Goal: Find specific page/section: Find specific page/section

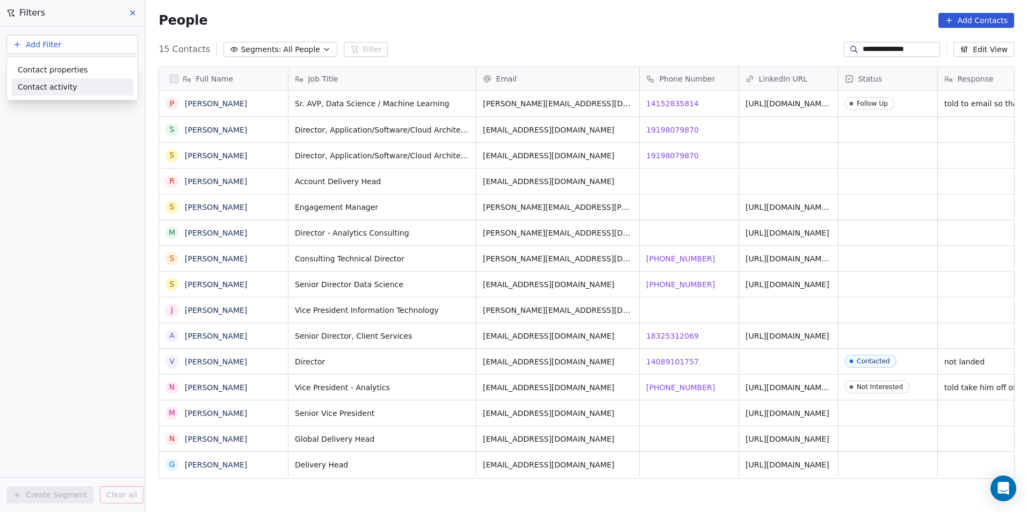
scroll to position [443, 874]
click at [124, 68] on div "Contact properties" at bounding box center [72, 69] width 109 height 11
type input "****"
click at [64, 107] on div "Company" at bounding box center [72, 108] width 109 height 11
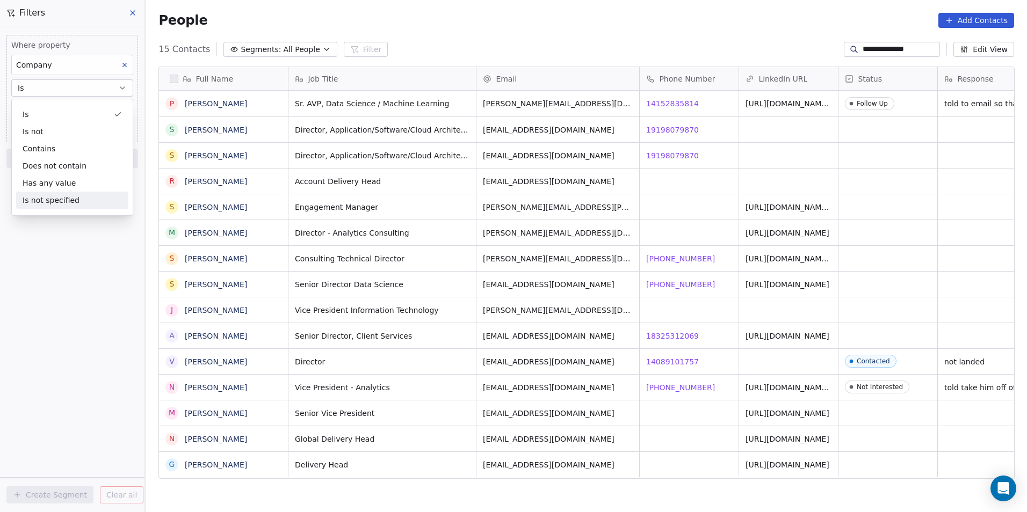
click at [64, 255] on div "Where property Company Is Add filter to this group Add another filter Create Se…" at bounding box center [72, 269] width 145 height 486
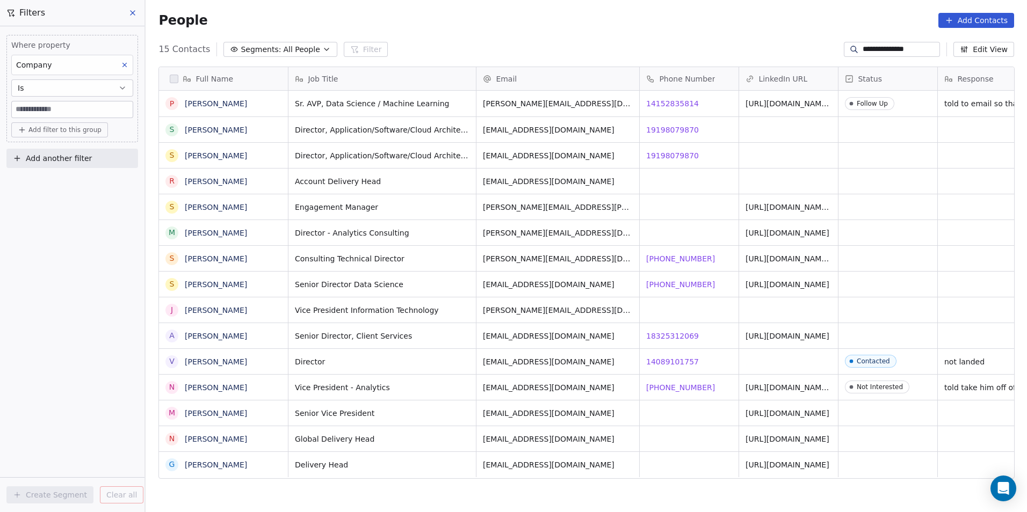
click at [82, 110] on input at bounding box center [72, 110] width 121 height 16
paste input "*****"
type input "*****"
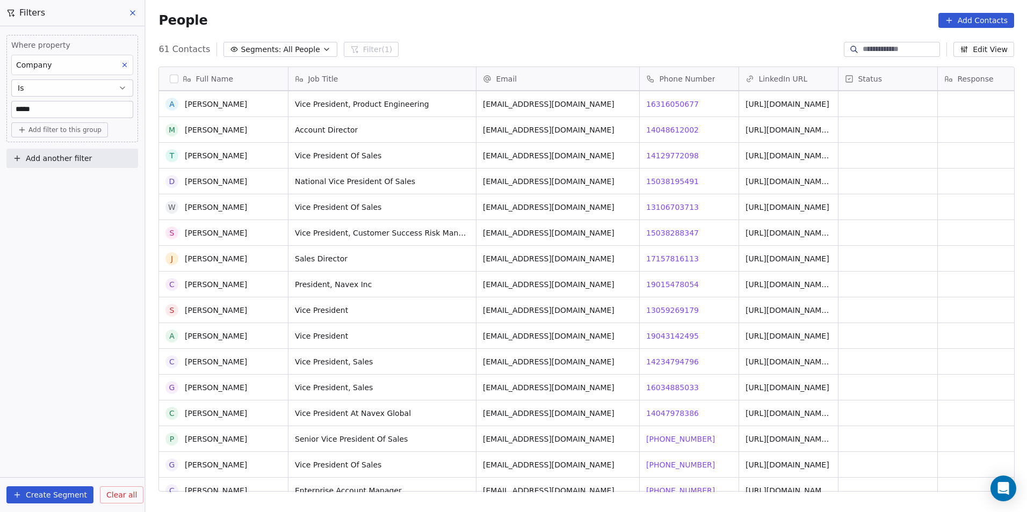
scroll to position [0, 0]
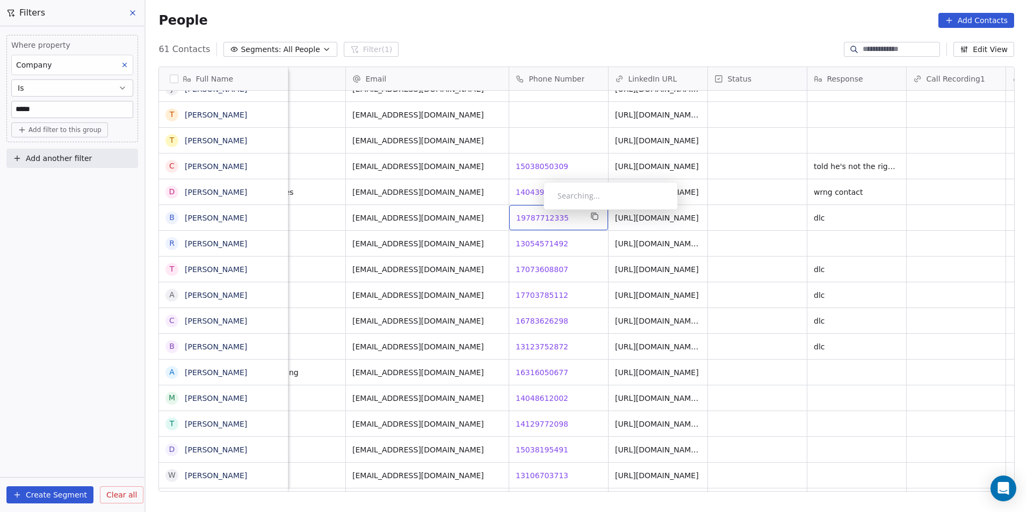
click at [535, 213] on span "19787712335" at bounding box center [542, 218] width 53 height 11
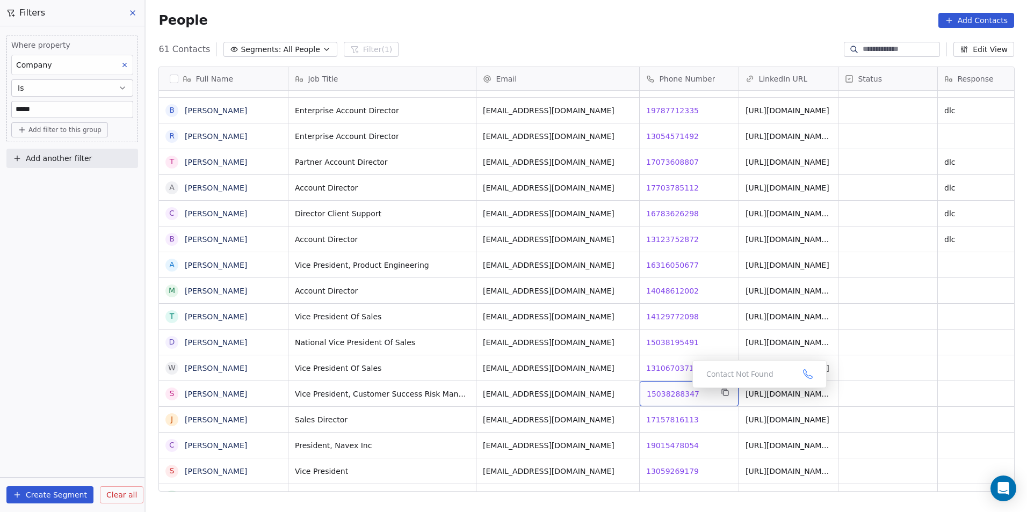
click at [692, 391] on span "15038288347" at bounding box center [673, 394] width 53 height 11
click at [675, 389] on span "15038288347" at bounding box center [673, 394] width 53 height 11
click at [726, 416] on html "DS Technologies Inc Contacts People Marketing Workflows Campaigns Sales Pipelin…" at bounding box center [513, 256] width 1027 height 512
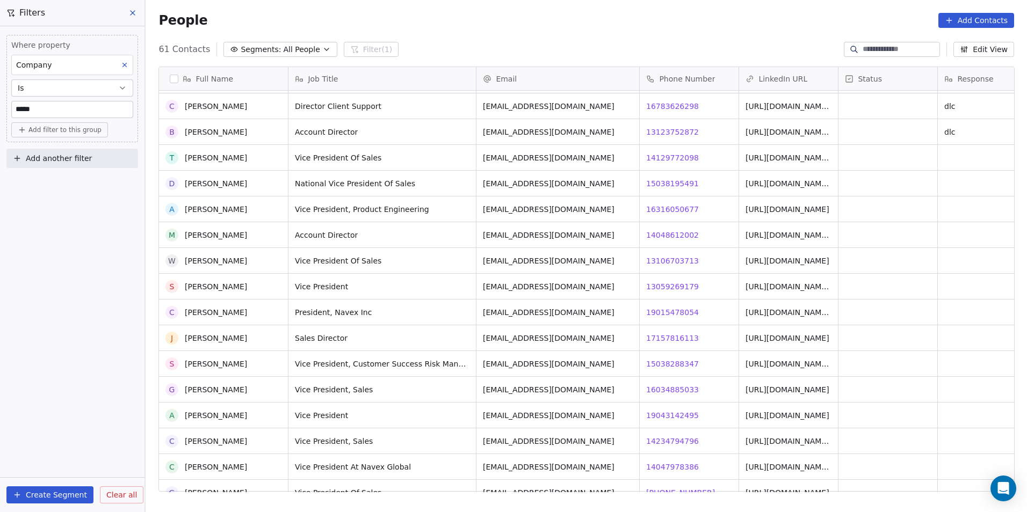
scroll to position [698, 0]
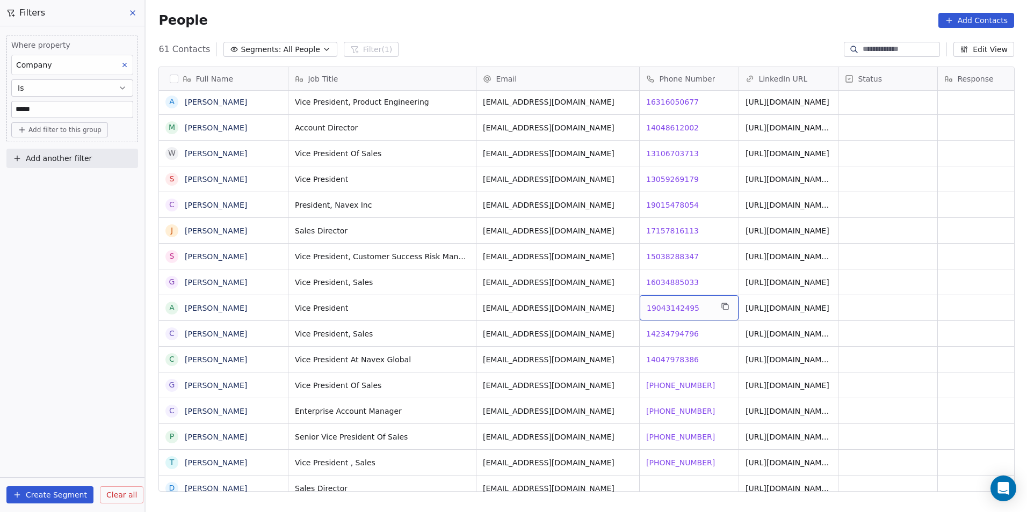
click at [677, 303] on span "19043142495" at bounding box center [673, 308] width 53 height 11
click at [707, 319] on html "DS Technologies Inc Contacts People Marketing Workflows Campaigns Sales Pipelin…" at bounding box center [513, 256] width 1027 height 512
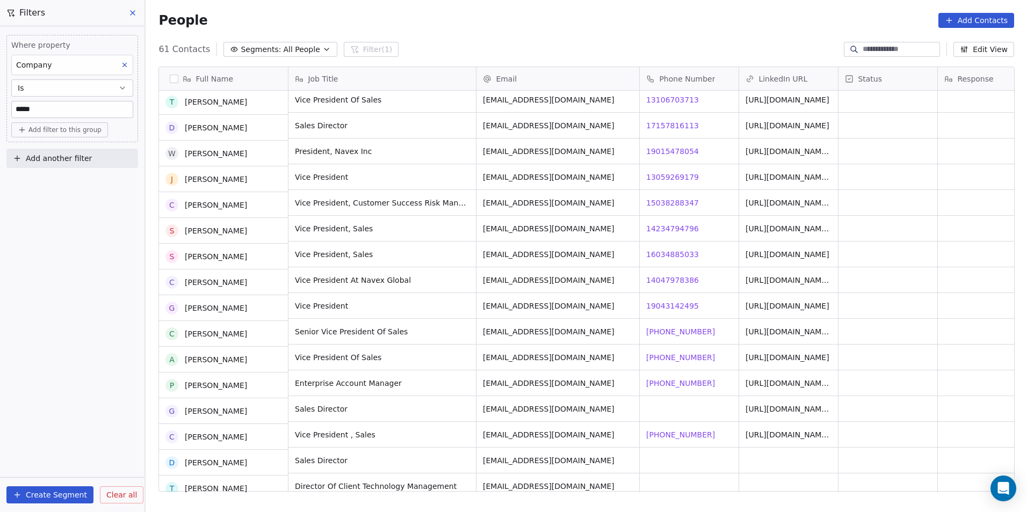
scroll to position [752, 0]
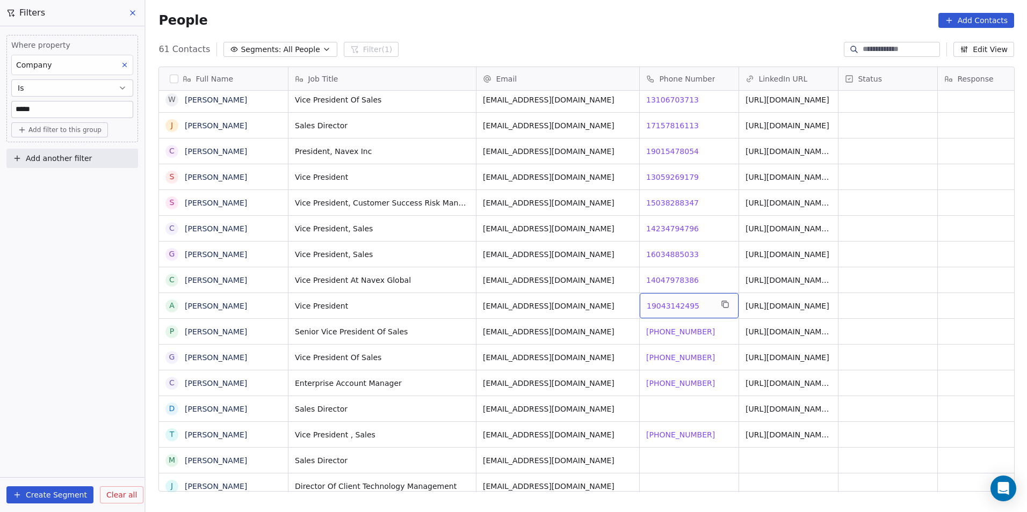
click at [662, 301] on span "19043142495" at bounding box center [673, 306] width 53 height 11
click at [89, 99] on div "Where property Company Is *****" at bounding box center [72, 79] width 122 height 78
click at [89, 106] on input "*****" at bounding box center [72, 110] width 121 height 16
paste input "*******"
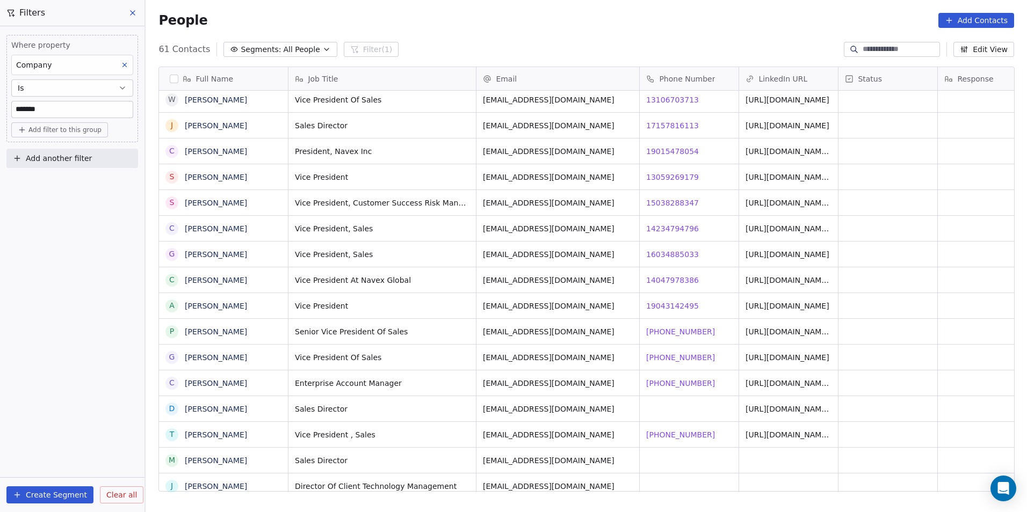
type input "*******"
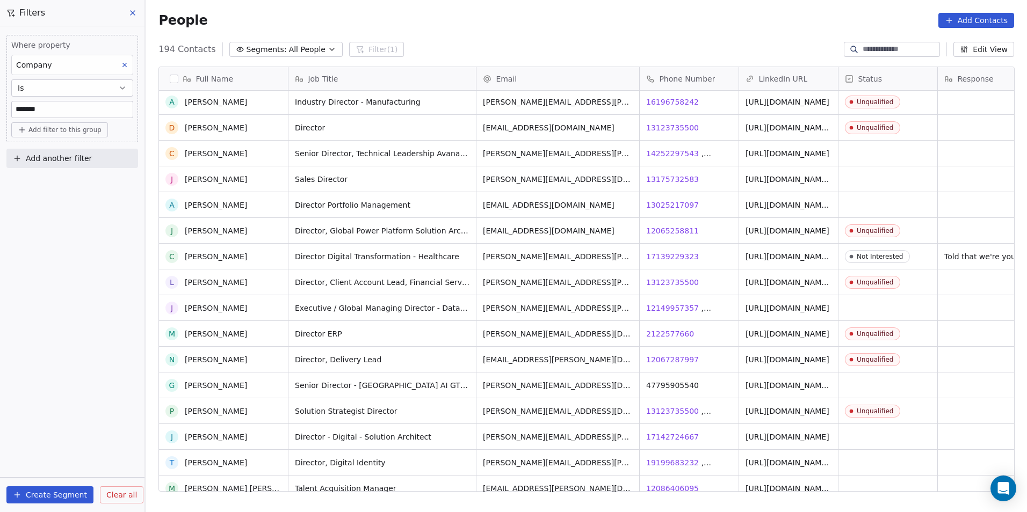
scroll to position [0, 0]
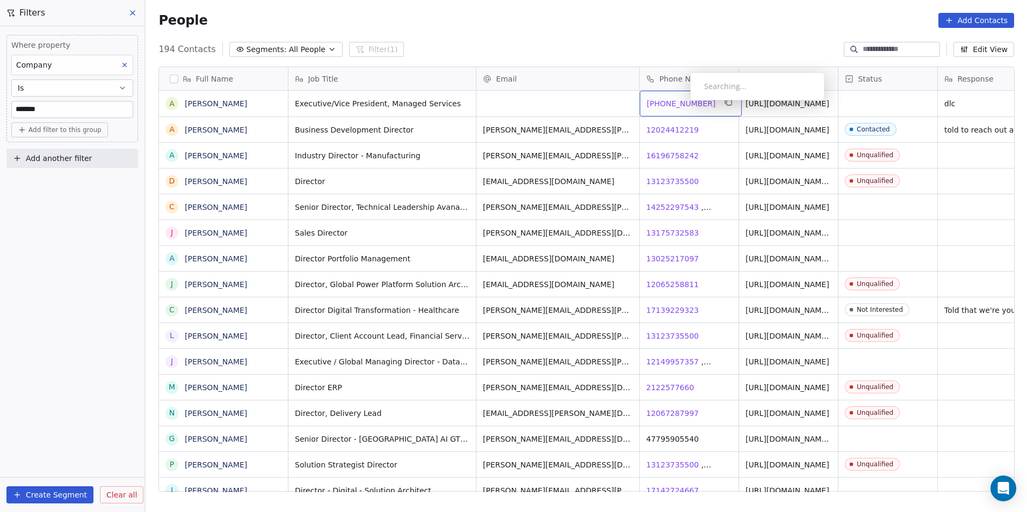
click at [682, 104] on span "+14153739791" at bounding box center [681, 103] width 69 height 11
click at [668, 129] on html "DS Technologies Inc Contacts People Marketing Workflows Campaigns Sales Pipelin…" at bounding box center [513, 256] width 1027 height 512
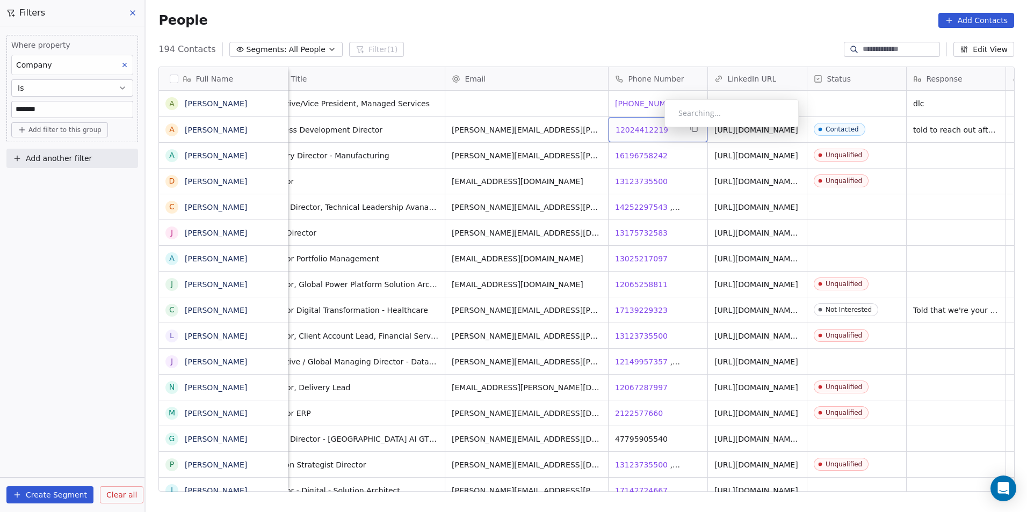
click at [656, 130] on span "12024412219" at bounding box center [642, 130] width 53 height 11
click at [624, 152] on html "DS Technologies Inc Contacts People Marketing Workflows Campaigns Sales Pipelin…" at bounding box center [513, 256] width 1027 height 512
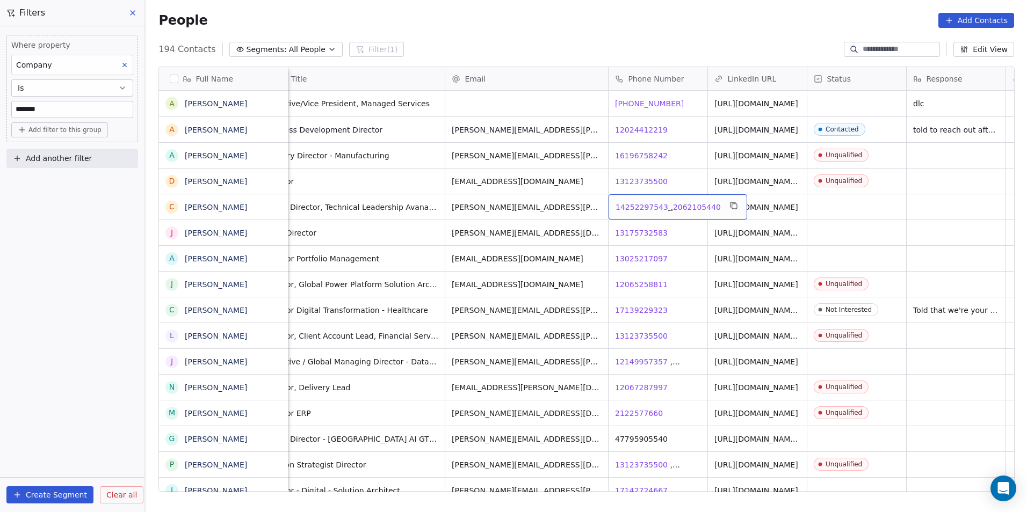
click at [629, 206] on span "14252297543" at bounding box center [642, 207] width 53 height 11
click at [643, 237] on html "DS Technologies Inc Contacts People Marketing Workflows Campaigns Sales Pipelin…" at bounding box center [513, 256] width 1027 height 512
click at [644, 229] on html "DS Technologies Inc Contacts People Marketing Workflows Campaigns Sales Pipelin…" at bounding box center [513, 256] width 1027 height 512
click at [644, 229] on span "13175732583" at bounding box center [642, 233] width 53 height 11
click at [647, 228] on span "13175732583" at bounding box center [642, 233] width 53 height 11
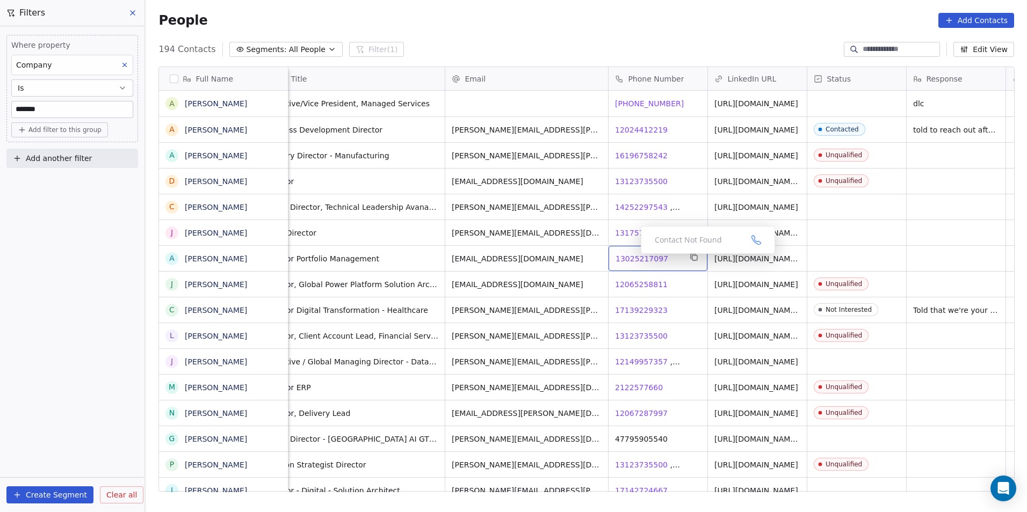
click at [633, 255] on span "13025217097" at bounding box center [642, 259] width 53 height 11
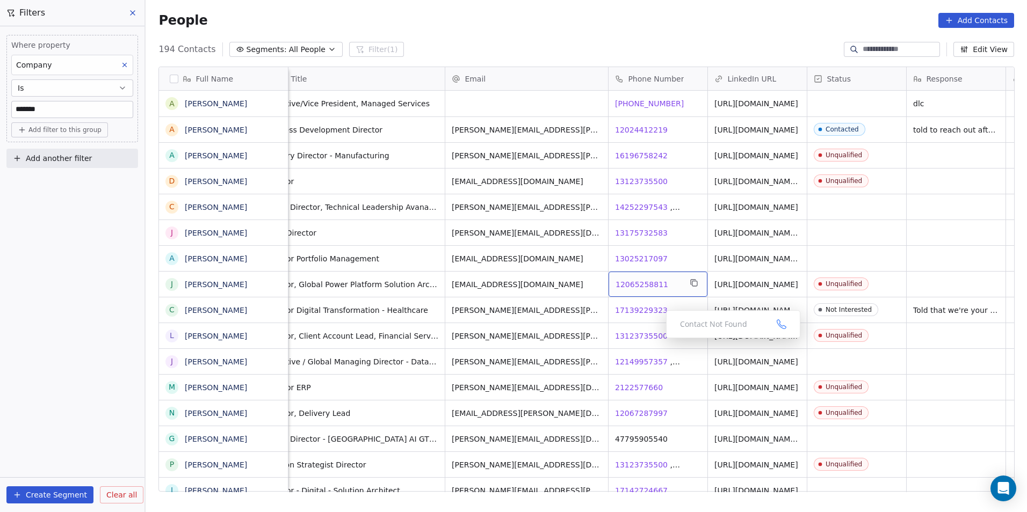
click at [630, 286] on span "12065258811" at bounding box center [642, 284] width 53 height 11
click at [678, 324] on html "DS Technologies Inc Contacts People Marketing Workflows Campaigns Sales Pipelin…" at bounding box center [513, 256] width 1027 height 512
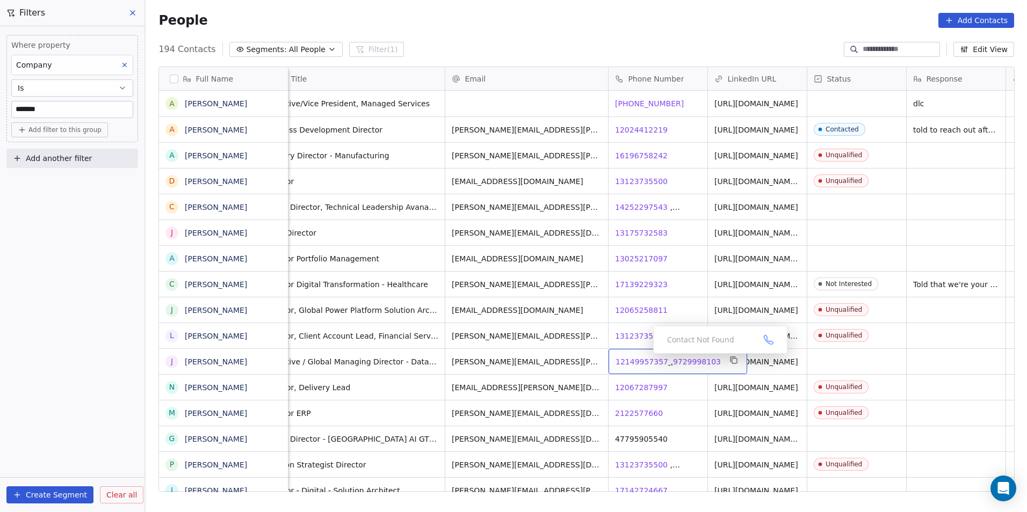
click at [642, 356] on div "12149957357, 9729998103 12149957357 , 9729998103" at bounding box center [678, 361] width 139 height 25
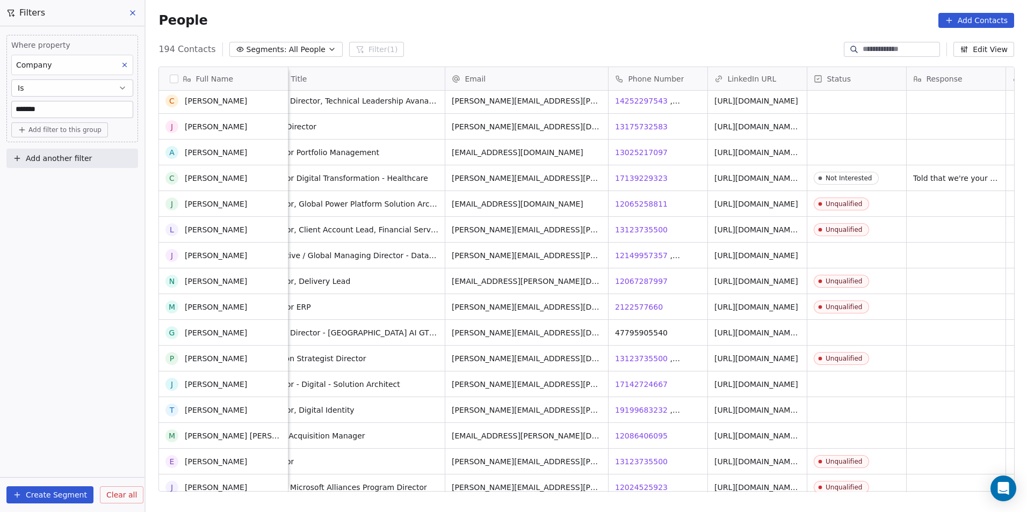
scroll to position [107, 0]
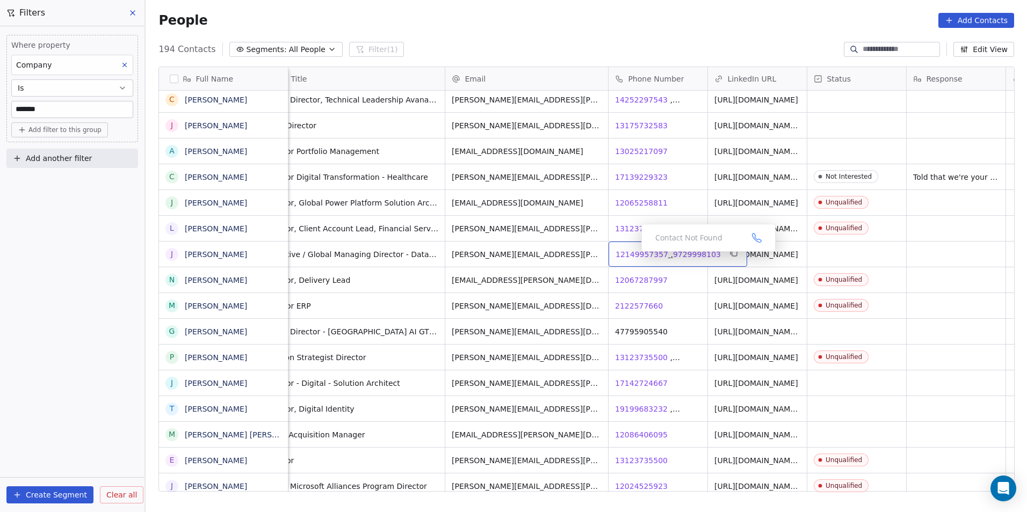
click at [633, 255] on span "12149957357" at bounding box center [642, 254] width 53 height 11
click at [665, 272] on html "DS Technologies Inc Contacts People Marketing Workflows Campaigns Sales Pipelin…" at bounding box center [513, 256] width 1027 height 512
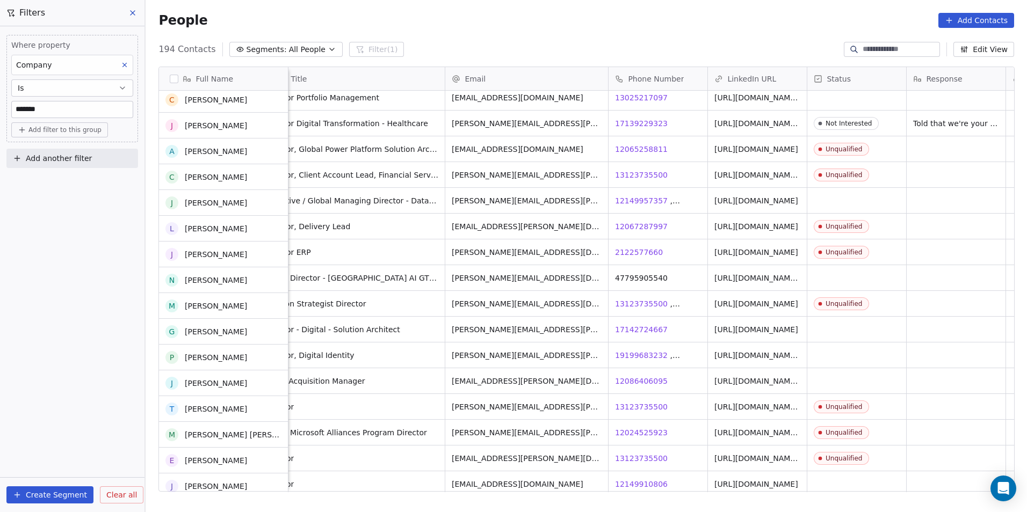
scroll to position [161, 0]
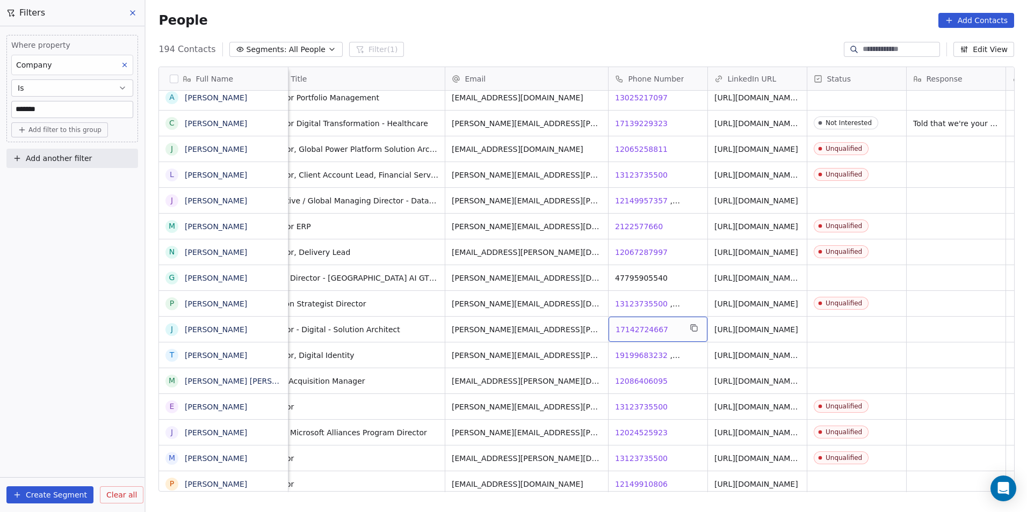
click at [646, 329] on span "17142724667" at bounding box center [642, 329] width 53 height 11
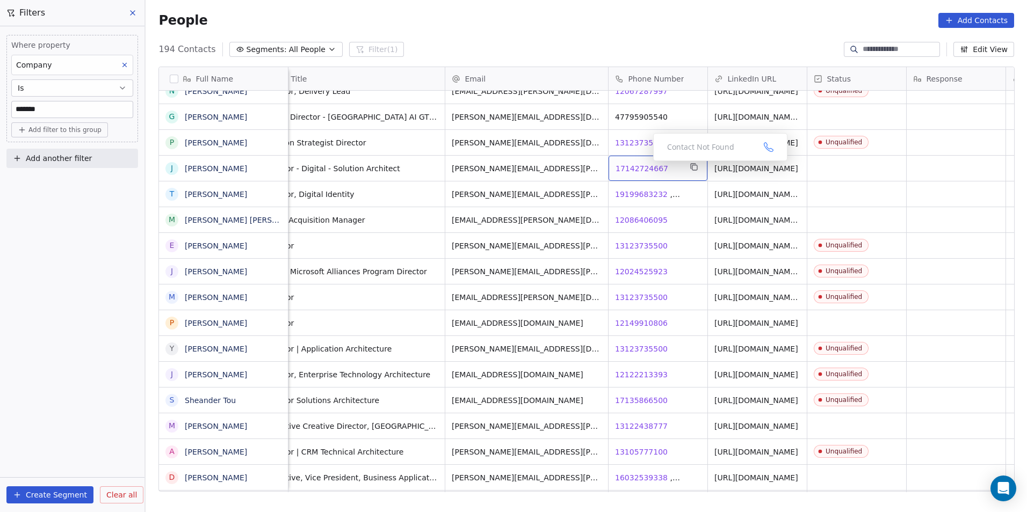
click at [640, 161] on div "17142724667 17142724667" at bounding box center [658, 168] width 99 height 25
click at [639, 210] on html "DS Technologies Inc Contacts People Marketing Workflows Campaigns Sales Pipelin…" at bounding box center [513, 256] width 1027 height 512
click at [629, 170] on span "17142724667" at bounding box center [642, 168] width 53 height 11
click at [652, 194] on html "DS Technologies Inc Contacts People Marketing Workflows Campaigns Sales Pipelin…" at bounding box center [513, 256] width 1027 height 512
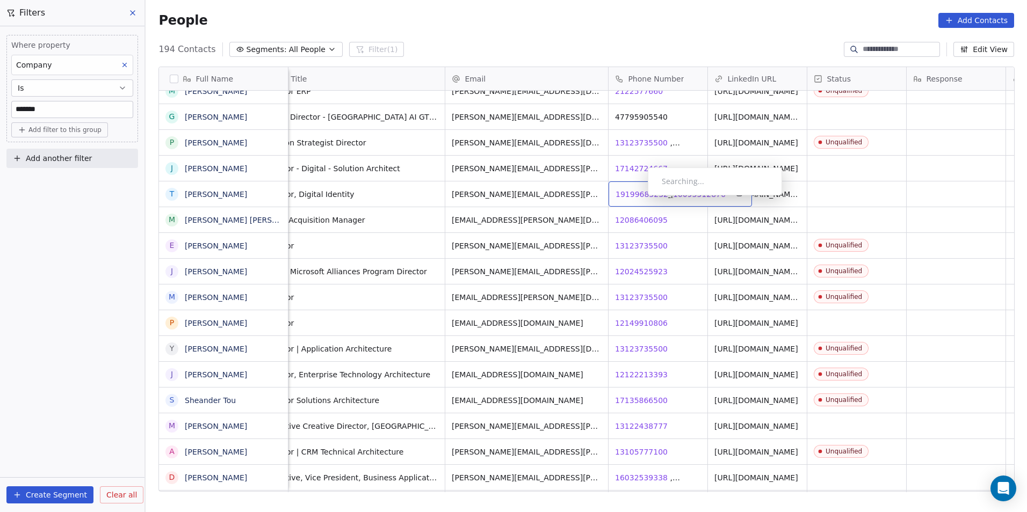
click at [639, 198] on span "19199683232" at bounding box center [642, 194] width 53 height 11
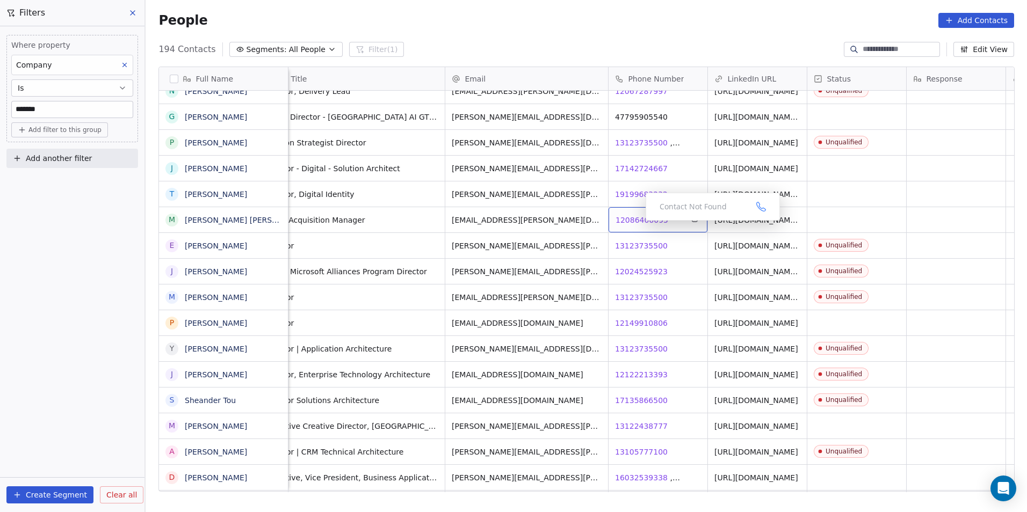
click at [638, 221] on span "12086406095" at bounding box center [642, 220] width 53 height 11
click at [632, 319] on div "Contact Not Found" at bounding box center [692, 327] width 134 height 28
click at [620, 321] on span "12149910806" at bounding box center [642, 323] width 53 height 11
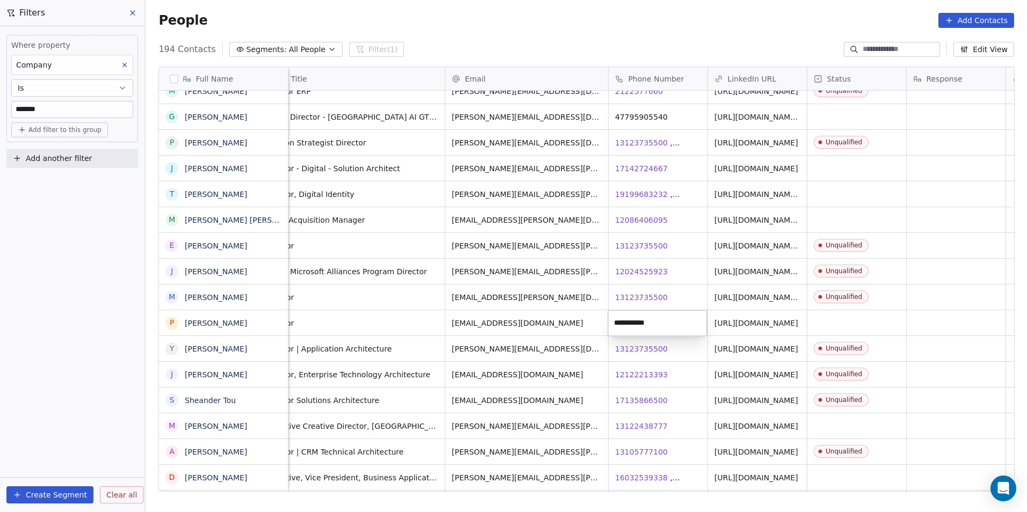
click at [662, 432] on html "DS Technologies Inc Contacts People Marketing Workflows Campaigns Sales Pipelin…" at bounding box center [513, 256] width 1027 height 512
click at [629, 421] on span "13122438777" at bounding box center [642, 426] width 53 height 11
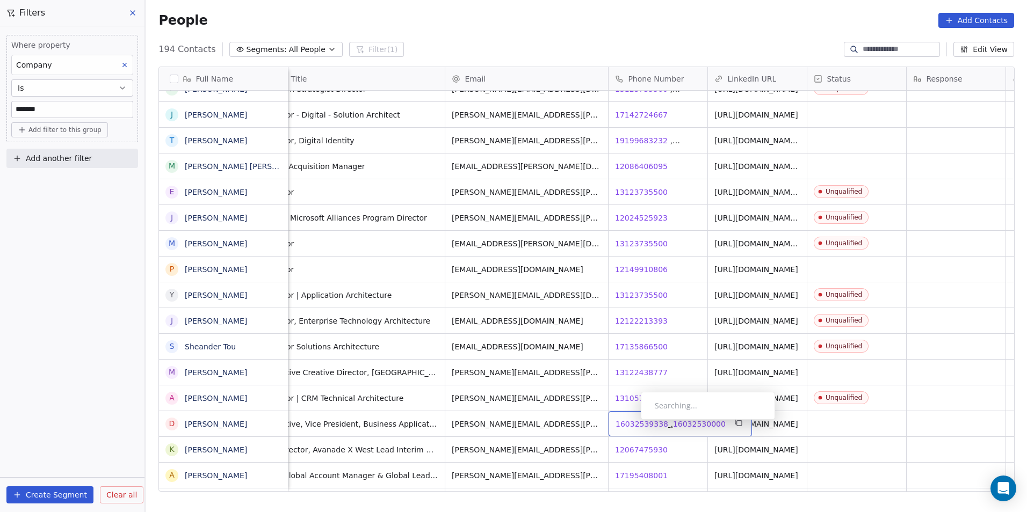
click at [632, 423] on span "16032539338" at bounding box center [642, 424] width 53 height 11
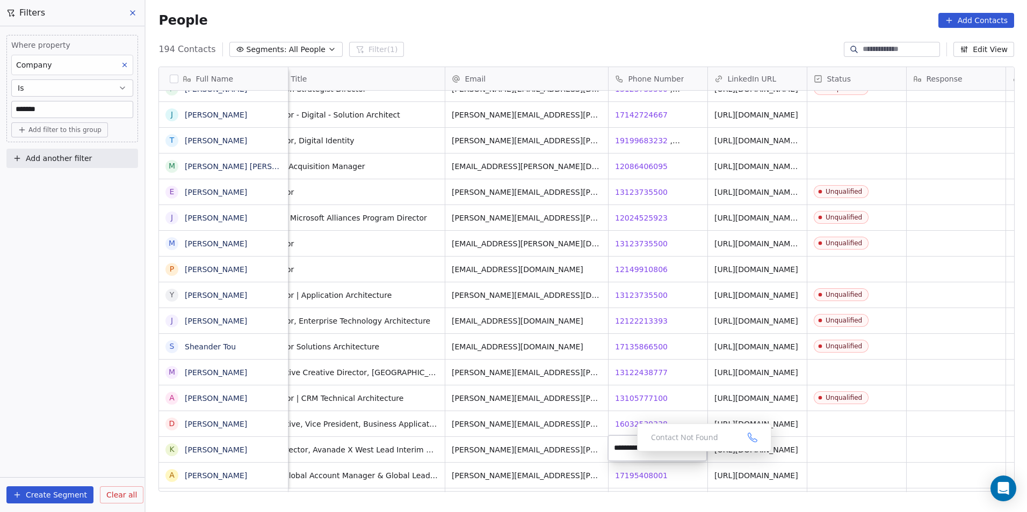
scroll to position [378, 0]
click at [595, 447] on html "DS Technologies Inc Contacts People Marketing Workflows Campaigns Sales Pipelin…" at bounding box center [513, 256] width 1027 height 512
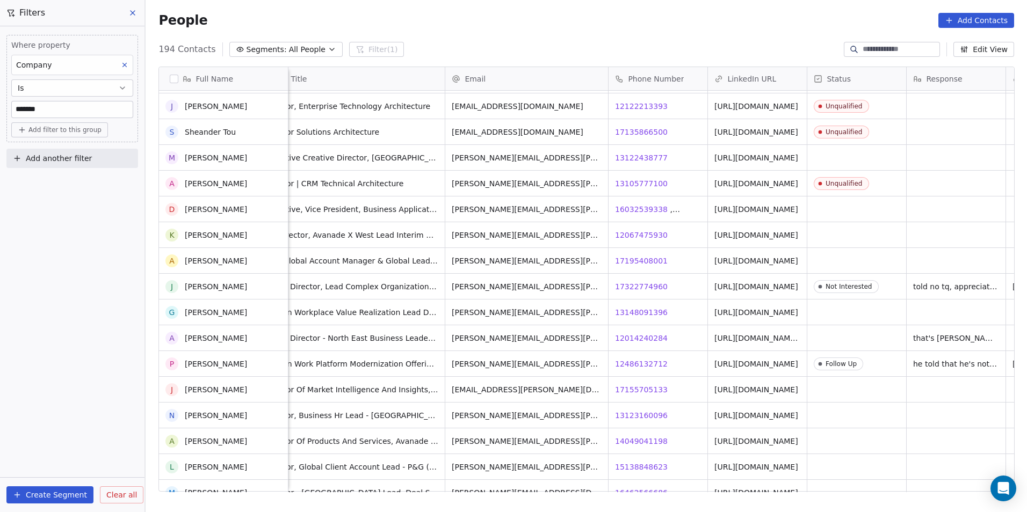
scroll to position [593, 0]
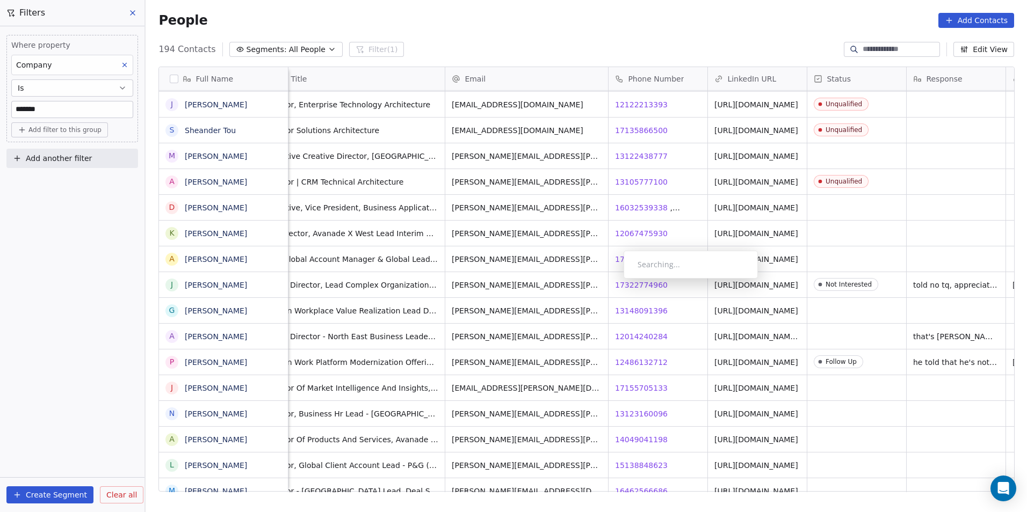
click at [628, 265] on div "Searching..." at bounding box center [691, 265] width 134 height 28
click at [623, 251] on div "17195408001 17195408001" at bounding box center [658, 259] width 99 height 25
click at [690, 315] on html "DS Technologies Inc Contacts People Marketing Workflows Campaigns Sales Pipelin…" at bounding box center [513, 256] width 1027 height 512
click at [642, 310] on span "13148091396" at bounding box center [642, 311] width 53 height 11
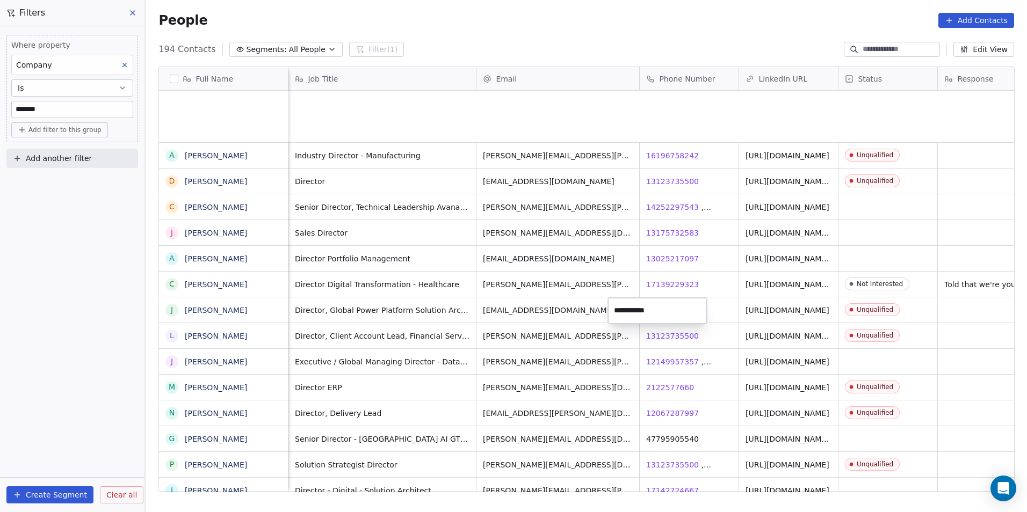
scroll to position [443, 874]
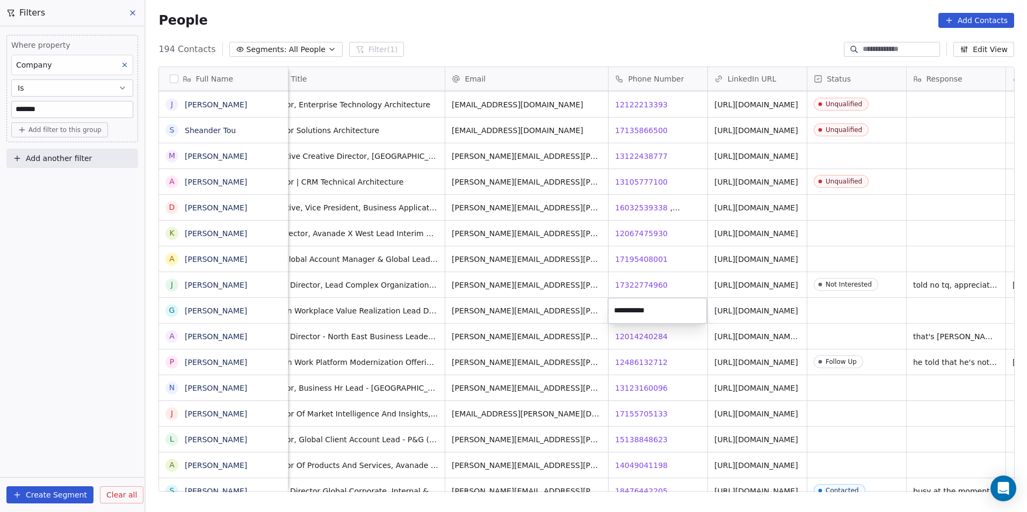
click at [635, 333] on html "DS Technologies Inc Contacts People Marketing Workflows Campaigns Sales Pipelin…" at bounding box center [513, 256] width 1027 height 512
click at [627, 385] on span "13123160096" at bounding box center [642, 388] width 53 height 11
click at [659, 411] on div "Searching..." at bounding box center [700, 399] width 134 height 28
click at [652, 414] on span "17155705133" at bounding box center [642, 414] width 53 height 11
drag, startPoint x: 692, startPoint y: 436, endPoint x: 623, endPoint y: 434, distance: 68.8
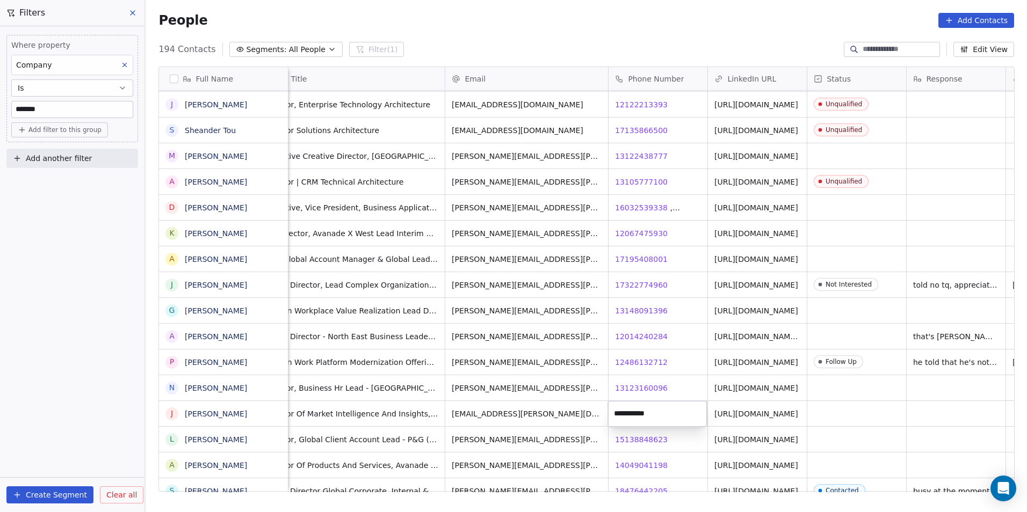
click at [692, 436] on html "DS Technologies Inc Contacts People Marketing Workflows Campaigns Sales Pipelin…" at bounding box center [513, 256] width 1027 height 512
click at [634, 435] on span "15138848623" at bounding box center [642, 440] width 53 height 11
click at [676, 470] on html "DS Technologies Inc Contacts People Marketing Workflows Campaigns Sales Pipelin…" at bounding box center [513, 256] width 1027 height 512
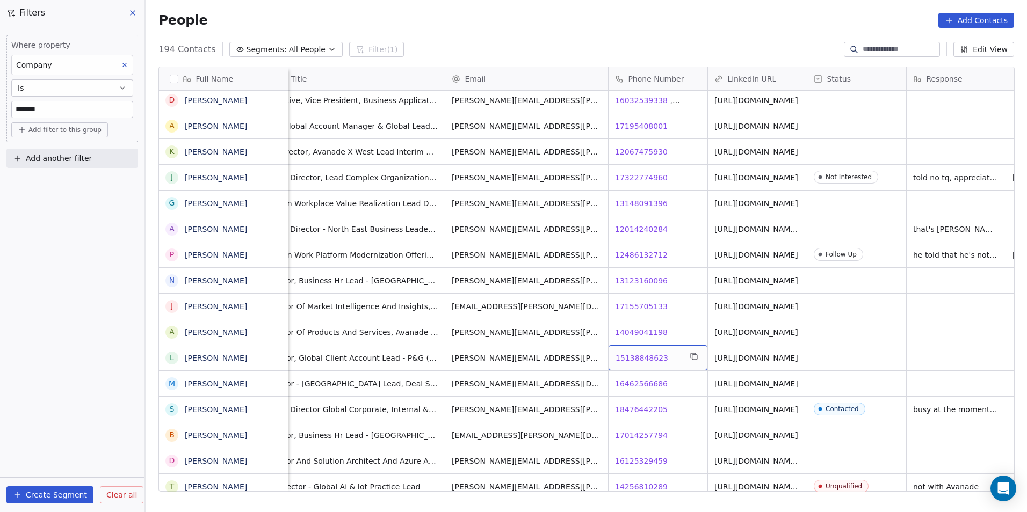
click at [631, 359] on span "15138848623" at bounding box center [642, 358] width 53 height 11
click at [631, 380] on html "DS Technologies Inc Contacts People Marketing Workflows Campaigns Sales Pipelin…" at bounding box center [513, 256] width 1027 height 512
click at [634, 380] on span "16462566686" at bounding box center [642, 384] width 53 height 11
click at [652, 417] on html "DS Technologies Inc Contacts People Marketing Workflows Campaigns Sales Pipelin…" at bounding box center [513, 256] width 1027 height 512
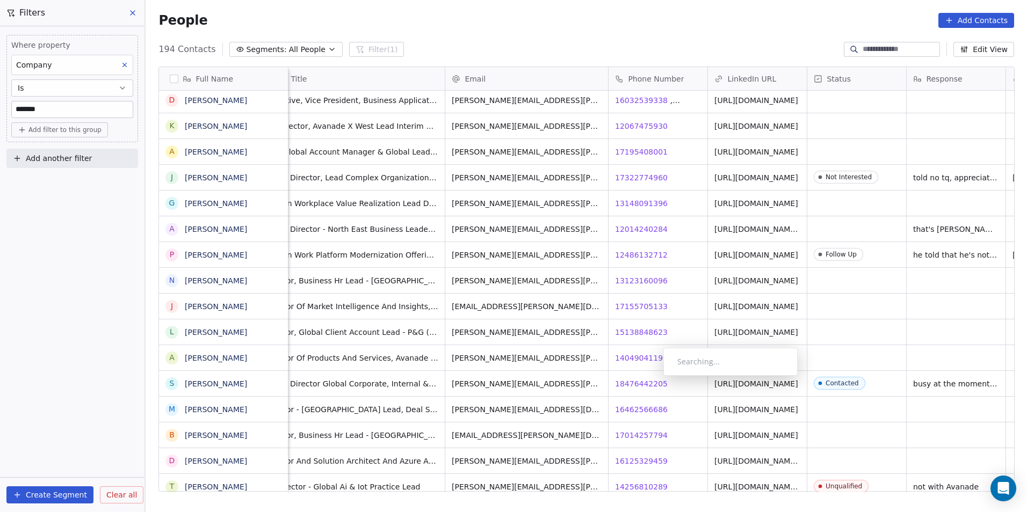
click at [663, 376] on div "Searching..." at bounding box center [730, 362] width 134 height 28
click at [655, 379] on div "Contact Not Found" at bounding box center [722, 370] width 134 height 28
click at [634, 382] on span "18476442205" at bounding box center [642, 384] width 53 height 11
click at [944, 392] on html "DS Technologies Inc Contacts People Marketing Workflows Campaigns Sales Pipelin…" at bounding box center [513, 256] width 1027 height 512
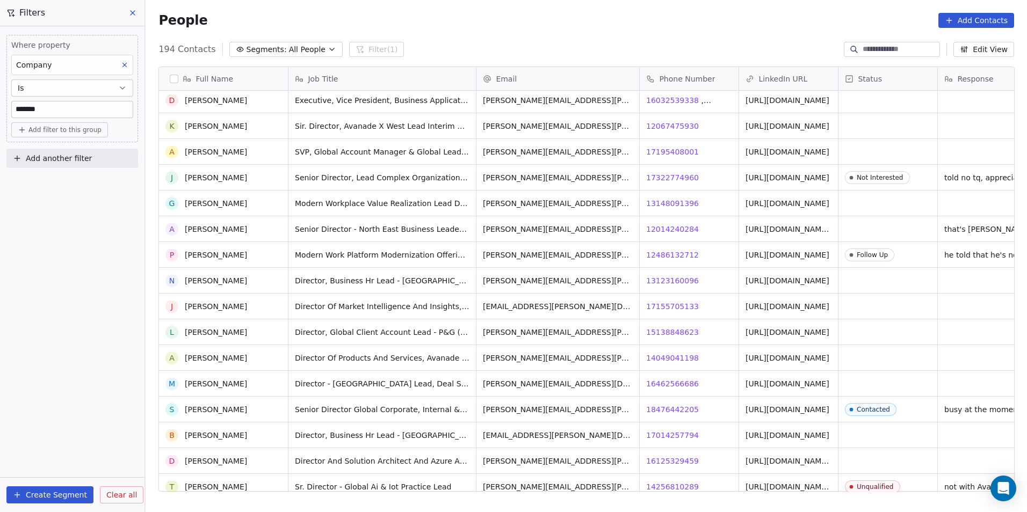
scroll to position [807, 0]
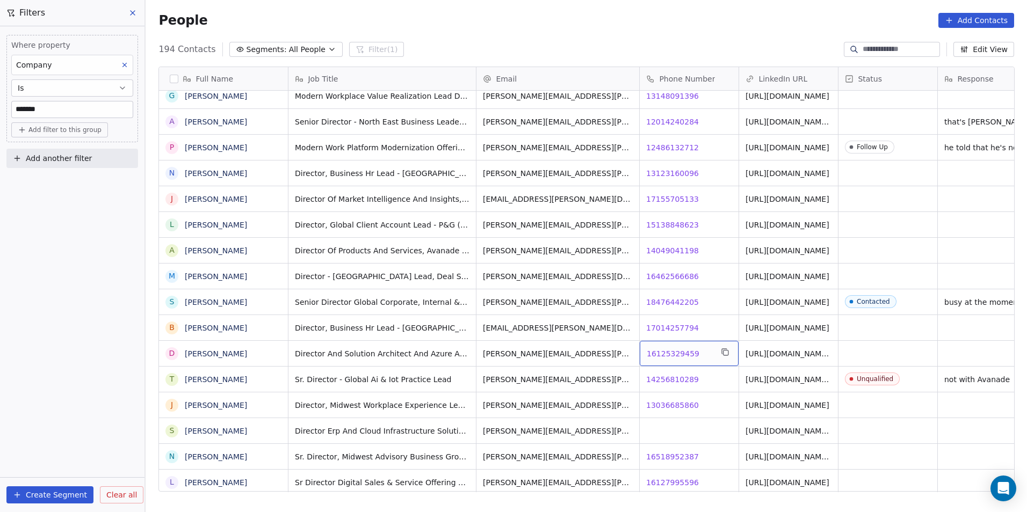
click at [668, 359] on span "16125329459" at bounding box center [673, 354] width 53 height 11
click at [669, 407] on span "13036685860" at bounding box center [673, 405] width 53 height 11
click at [670, 459] on html "DS Technologies Inc Contacts People Marketing Workflows Campaigns Sales Pipelin…" at bounding box center [513, 256] width 1027 height 512
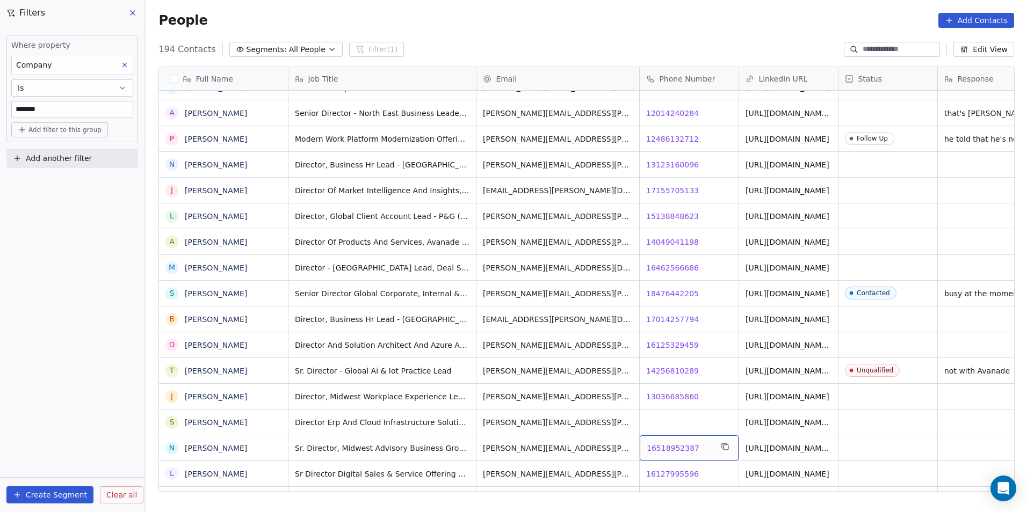
click at [671, 459] on div "16518952387 16518952387" at bounding box center [689, 448] width 99 height 25
click at [675, 410] on html "DS Technologies Inc Contacts People Marketing Workflows Campaigns Sales Pipelin…" at bounding box center [513, 256] width 1027 height 512
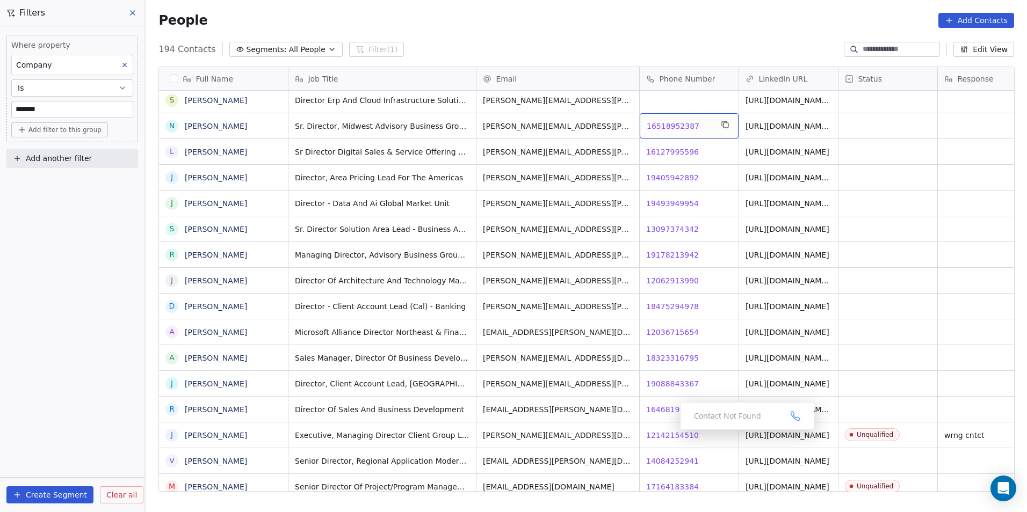
click at [673, 126] on span "16518952387" at bounding box center [673, 126] width 53 height 11
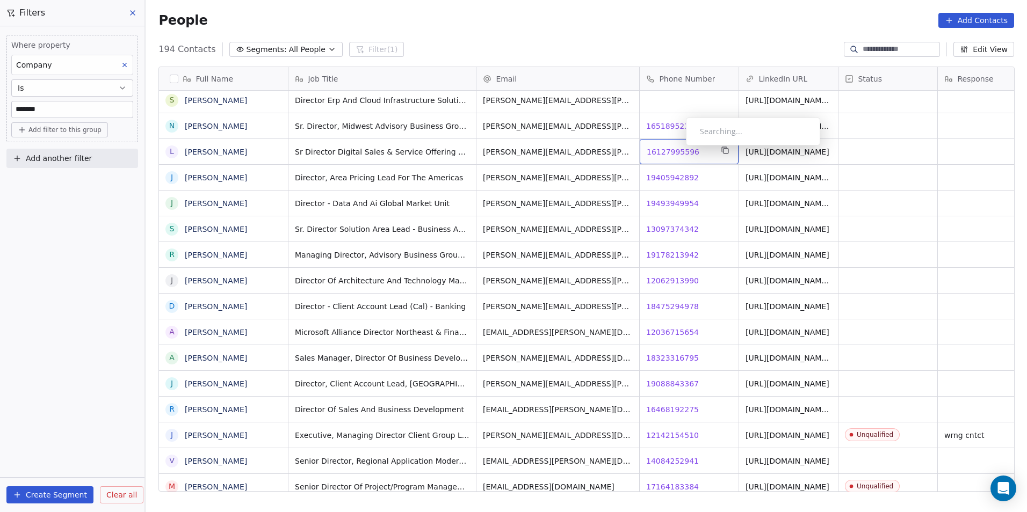
click at [677, 148] on span "16127995596" at bounding box center [673, 152] width 53 height 11
click at [663, 192] on html "DS Technologies Inc Contacts People Marketing Workflows Campaigns Sales Pipelin…" at bounding box center [513, 256] width 1027 height 512
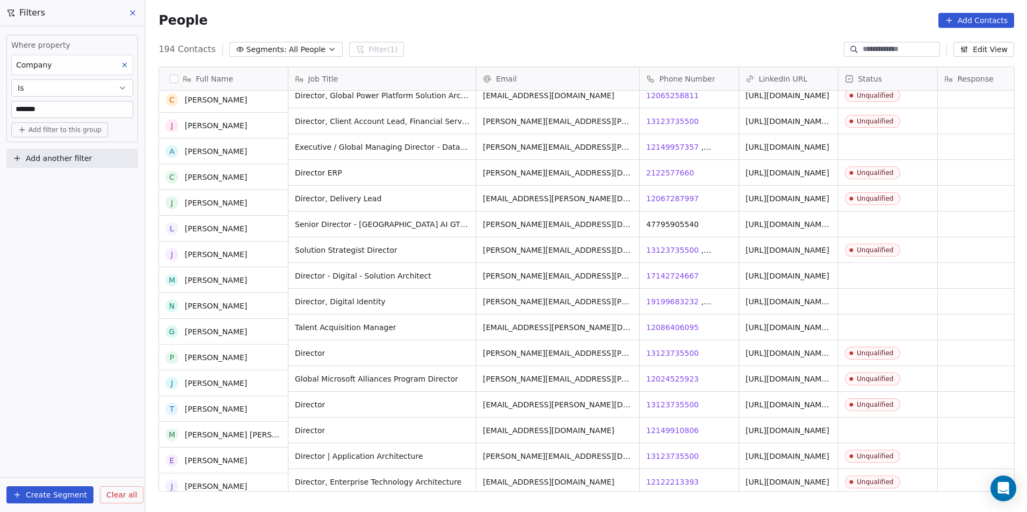
scroll to position [215, 0]
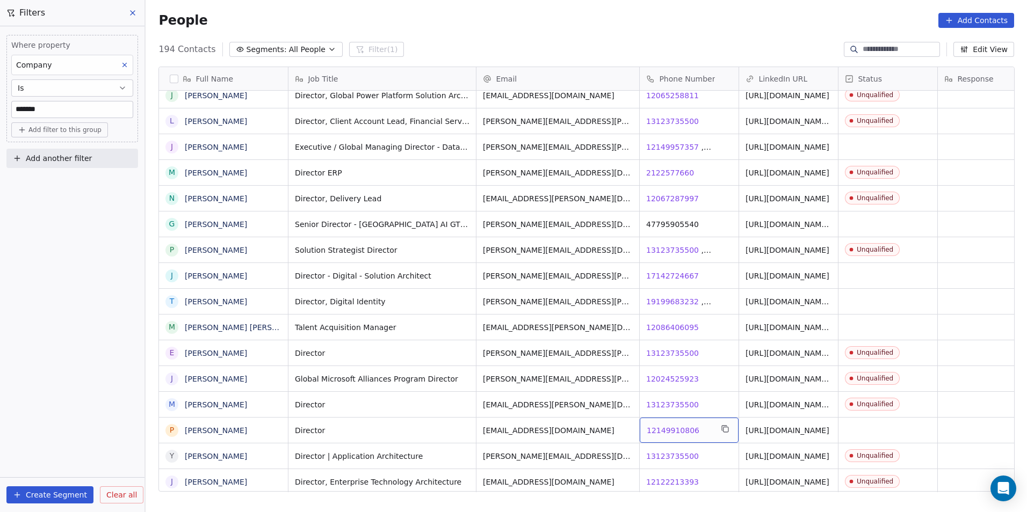
click at [670, 428] on span "12149910806" at bounding box center [673, 430] width 53 height 11
click at [771, 429] on html "DS Technologies Inc Contacts People Marketing Workflows Campaigns Sales Pipelin…" at bounding box center [513, 256] width 1027 height 512
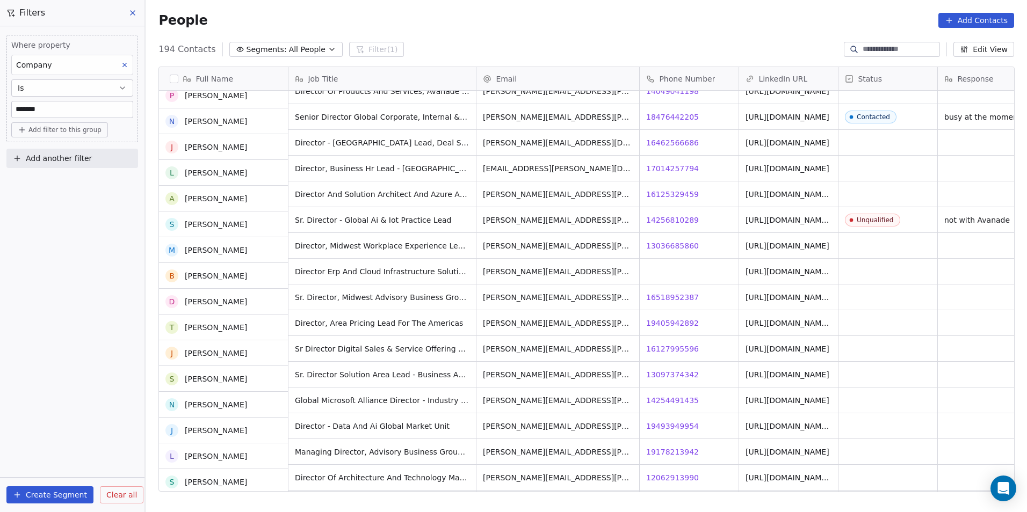
scroll to position [967, 0]
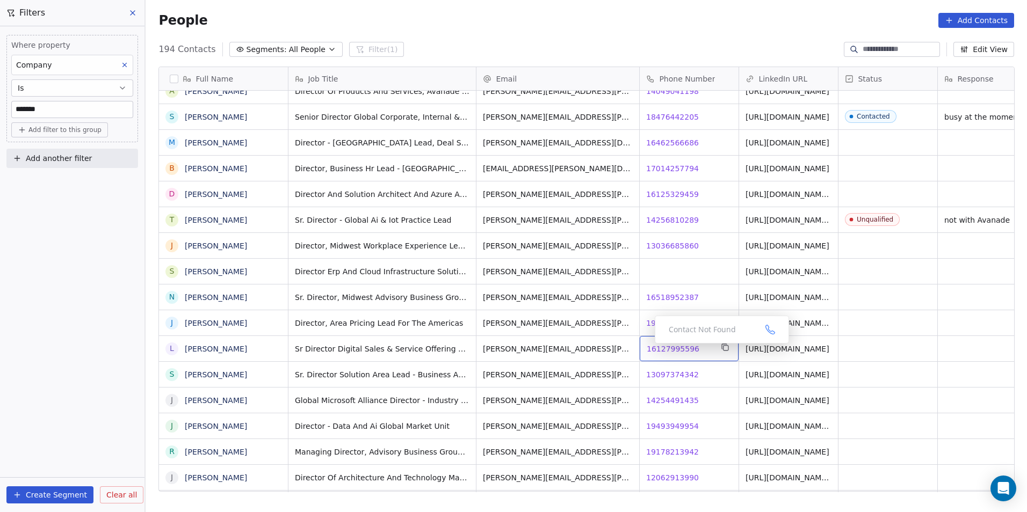
click at [669, 346] on span "16127995596" at bounding box center [673, 349] width 53 height 11
click at [680, 372] on html "DS Technologies Inc Contacts People Marketing Workflows Campaigns Sales Pipelin…" at bounding box center [513, 256] width 1027 height 512
click at [680, 372] on span "13097374342" at bounding box center [673, 375] width 53 height 11
click at [685, 400] on html "DS Technologies Inc Contacts People Marketing Workflows Campaigns Sales Pipelin…" at bounding box center [513, 256] width 1027 height 512
click at [659, 397] on span "14254491435" at bounding box center [673, 400] width 53 height 11
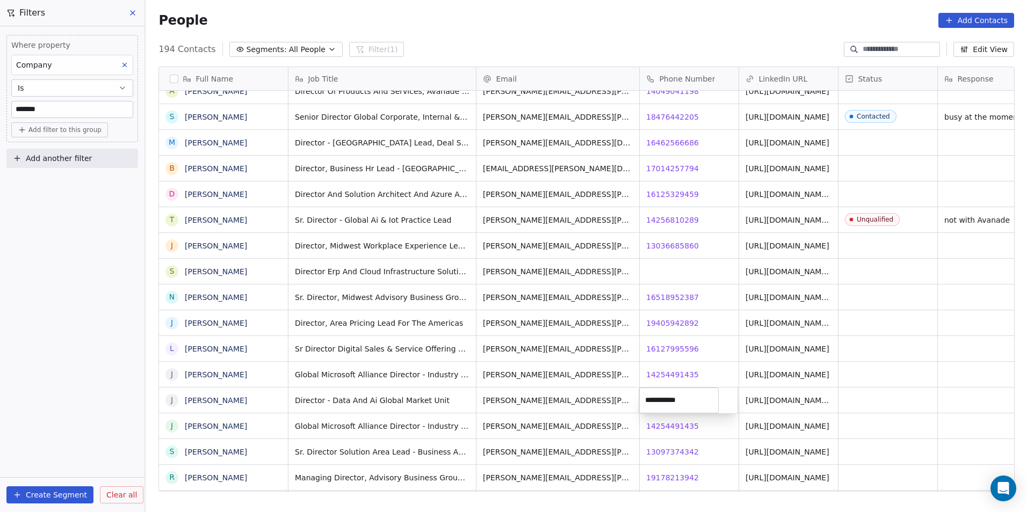
click at [681, 420] on html "DS Technologies Inc Contacts People Marketing Workflows Campaigns Sales Pipelin…" at bounding box center [513, 256] width 1027 height 512
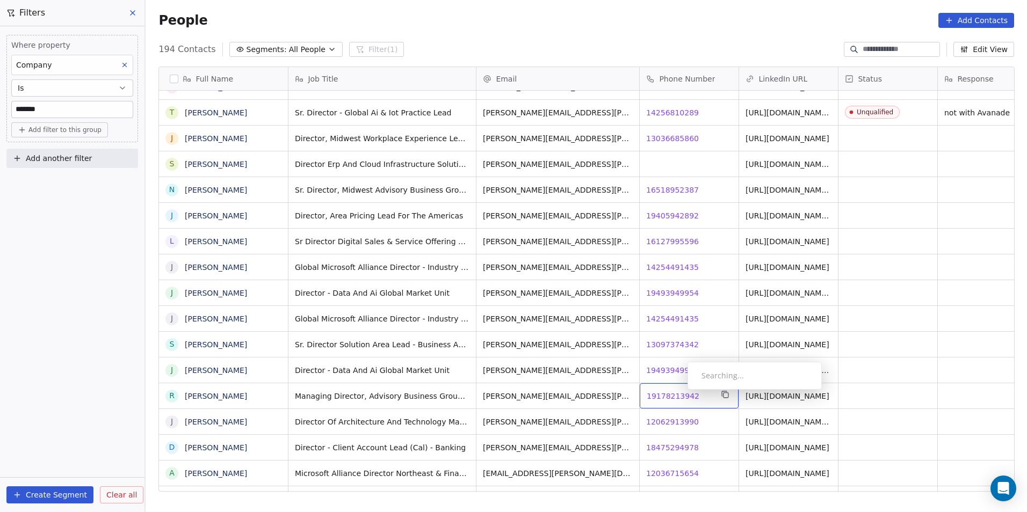
click at [680, 393] on span "19178213942" at bounding box center [673, 396] width 53 height 11
drag, startPoint x: 658, startPoint y: 420, endPoint x: 681, endPoint y: 453, distance: 40.8
click at [658, 420] on html "DS Technologies Inc Contacts People Marketing Workflows Campaigns Sales Pipelin…" at bounding box center [513, 256] width 1027 height 512
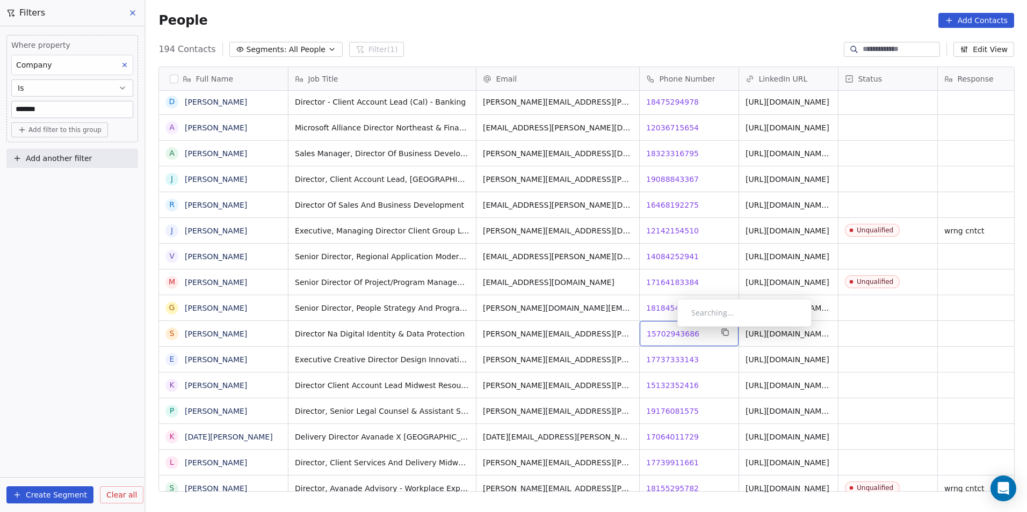
click at [669, 330] on span "15702943686" at bounding box center [673, 334] width 53 height 11
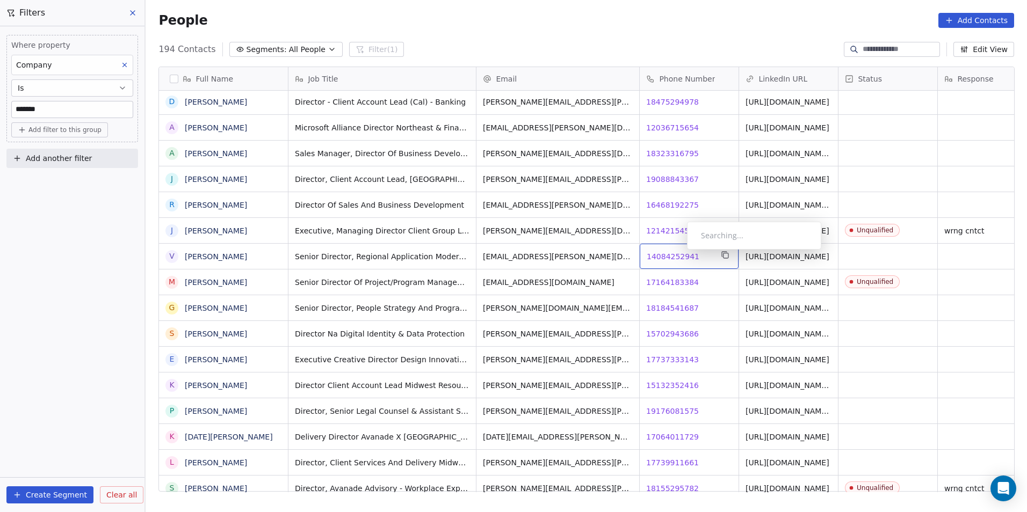
click at [678, 252] on span "14084252941" at bounding box center [673, 256] width 53 height 11
click at [677, 254] on span "14084252941" at bounding box center [673, 256] width 53 height 11
click at [661, 300] on div "18184541687 18184541687" at bounding box center [689, 307] width 99 height 25
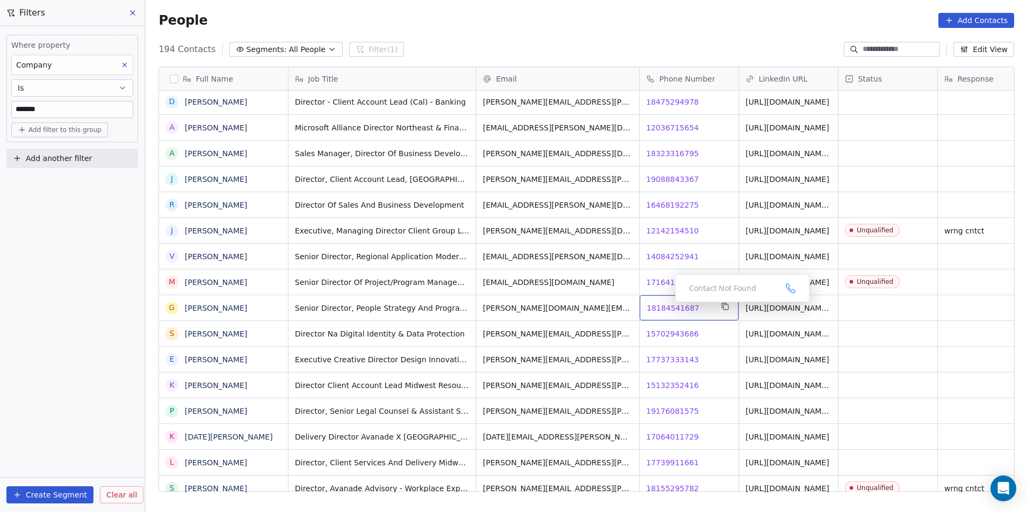
click at [667, 305] on span "18184541687" at bounding box center [673, 308] width 53 height 11
click at [655, 333] on span "15702943686" at bounding box center [673, 334] width 53 height 11
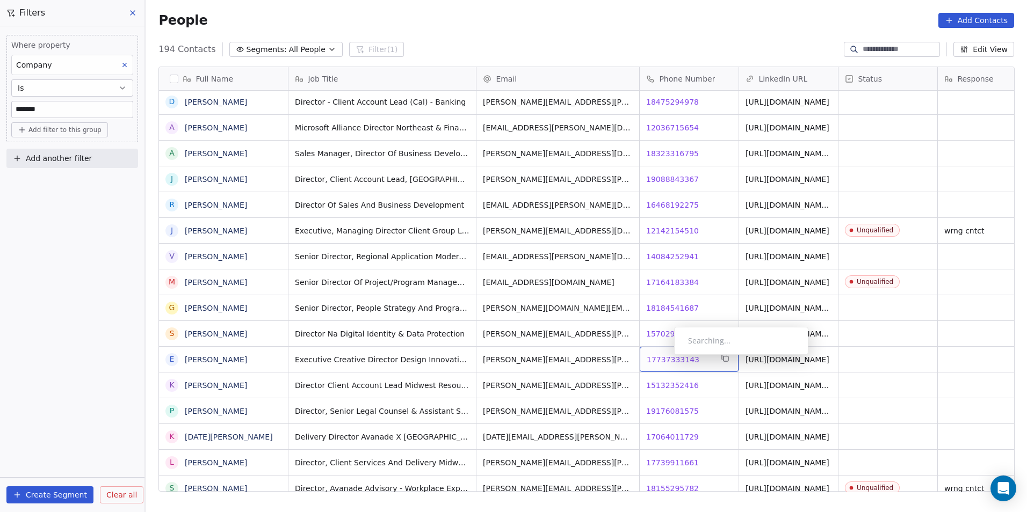
click at [666, 358] on span "17737333143" at bounding box center [673, 360] width 53 height 11
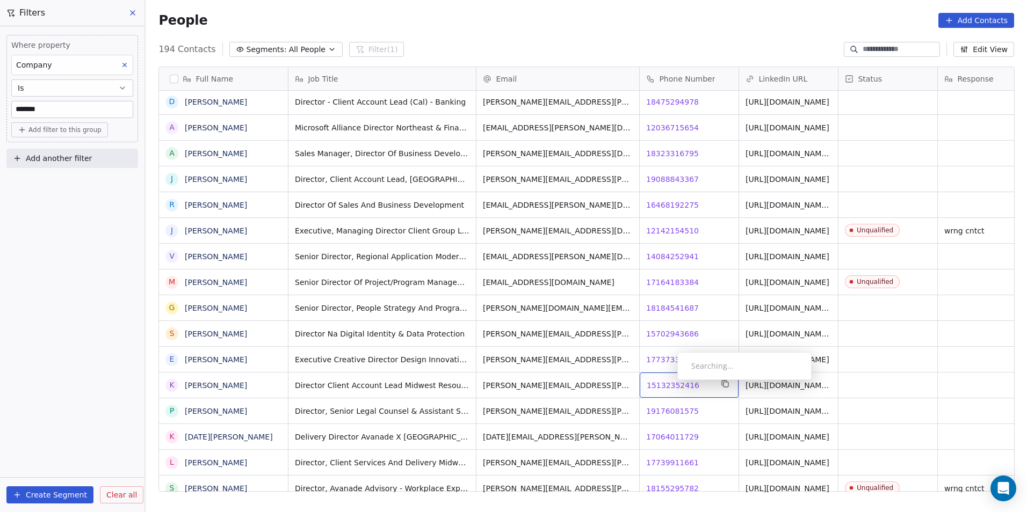
click at [669, 383] on span "15132352416" at bounding box center [673, 385] width 53 height 11
click at [662, 406] on span "19176081575" at bounding box center [673, 411] width 53 height 11
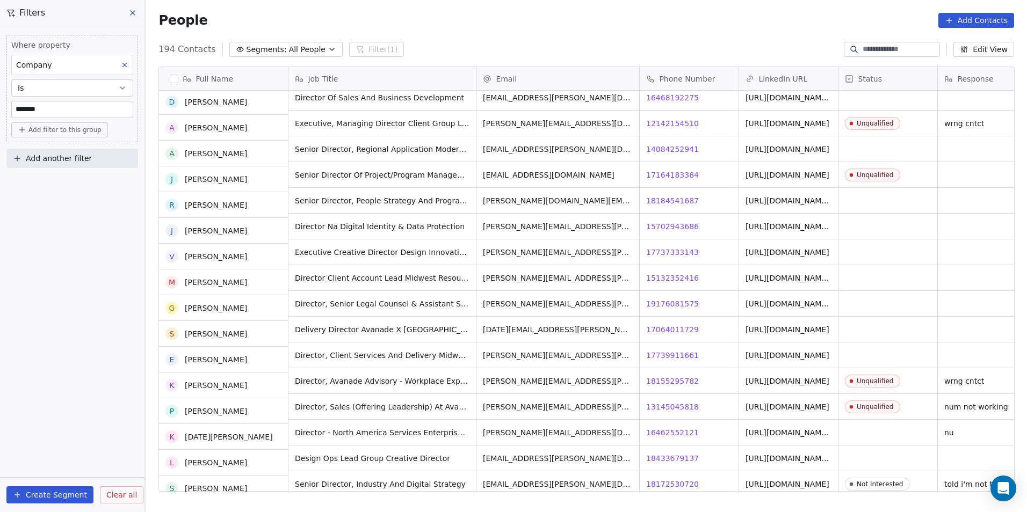
scroll to position [1450, 0]
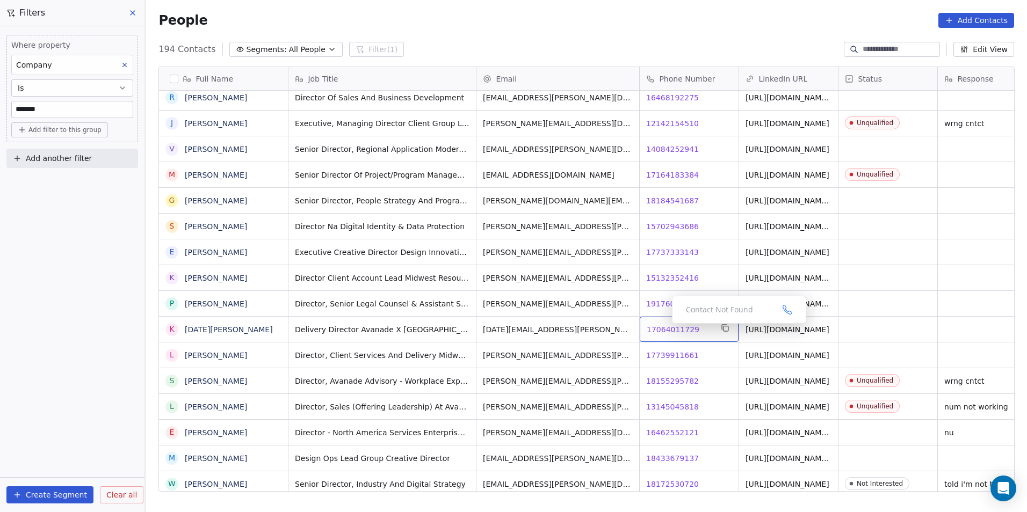
click at [663, 327] on span "17064011729" at bounding box center [673, 329] width 53 height 11
click at [685, 353] on span "17739911661" at bounding box center [673, 355] width 53 height 11
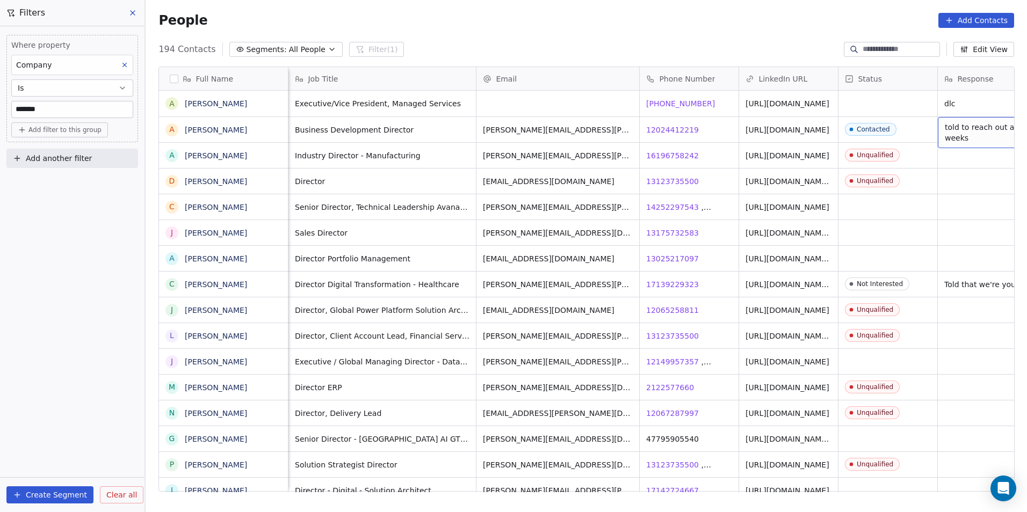
scroll to position [0, 31]
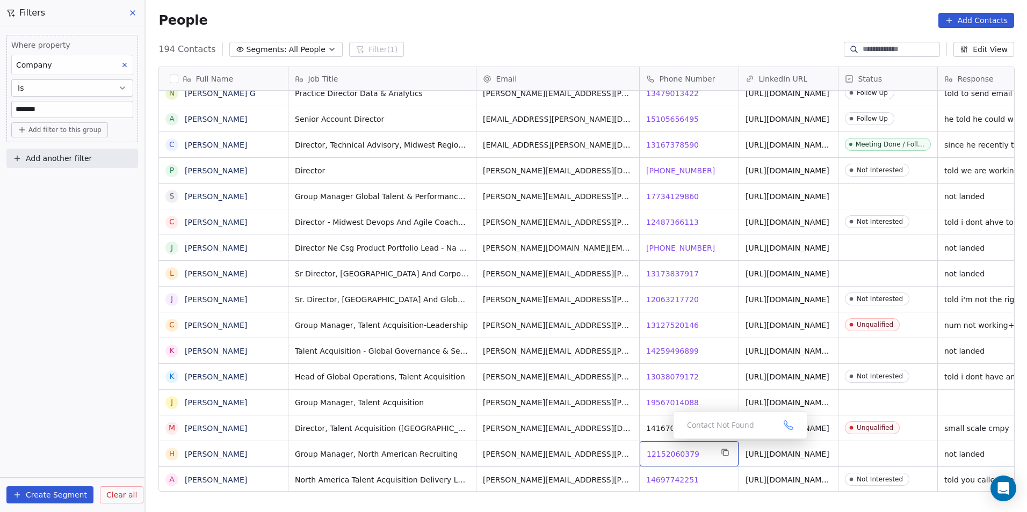
click at [665, 449] on span "12152060379" at bounding box center [673, 454] width 53 height 11
click at [605, 451] on html "DS Technologies Inc Contacts People Marketing Workflows Campaigns Sales Pipelin…" at bounding box center [513, 256] width 1027 height 512
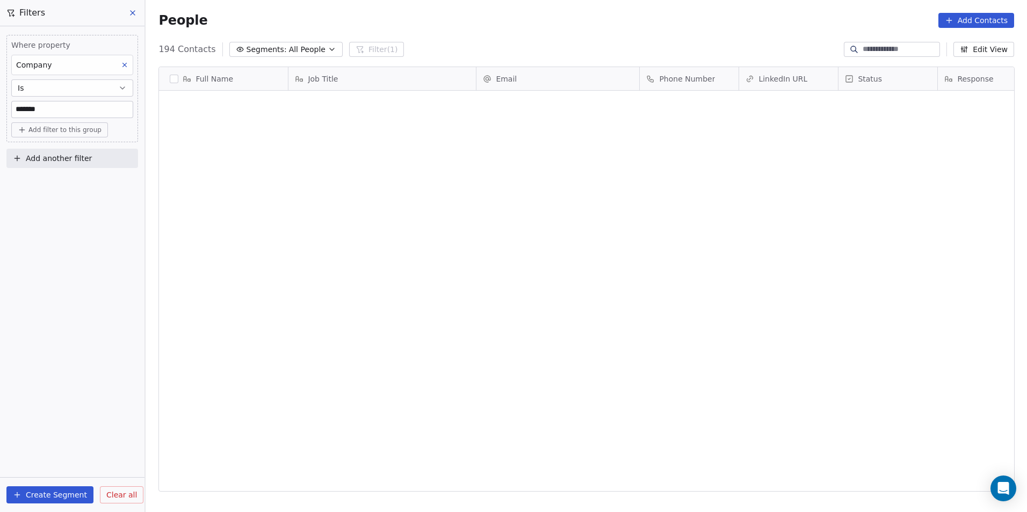
scroll to position [443, 874]
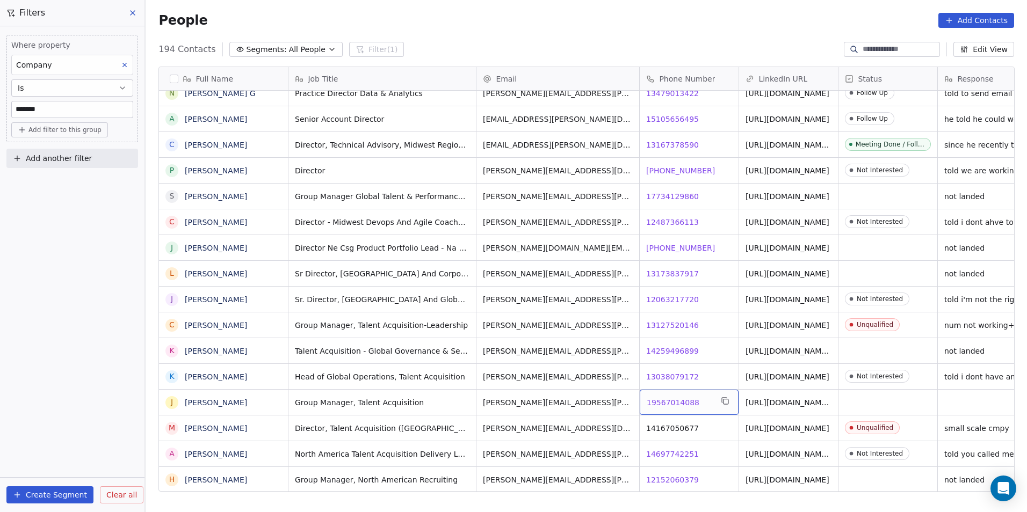
click at [671, 398] on span "19567014088" at bounding box center [673, 403] width 53 height 11
click at [583, 471] on html "DS Technologies Inc Contacts People Marketing Workflows Campaigns Sales Pipelin…" at bounding box center [513, 256] width 1027 height 512
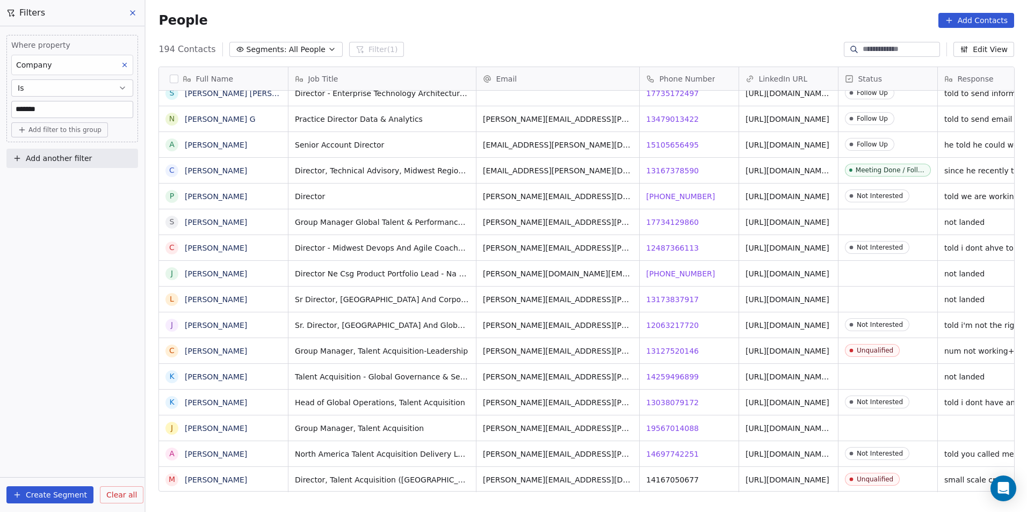
scroll to position [4547, 0]
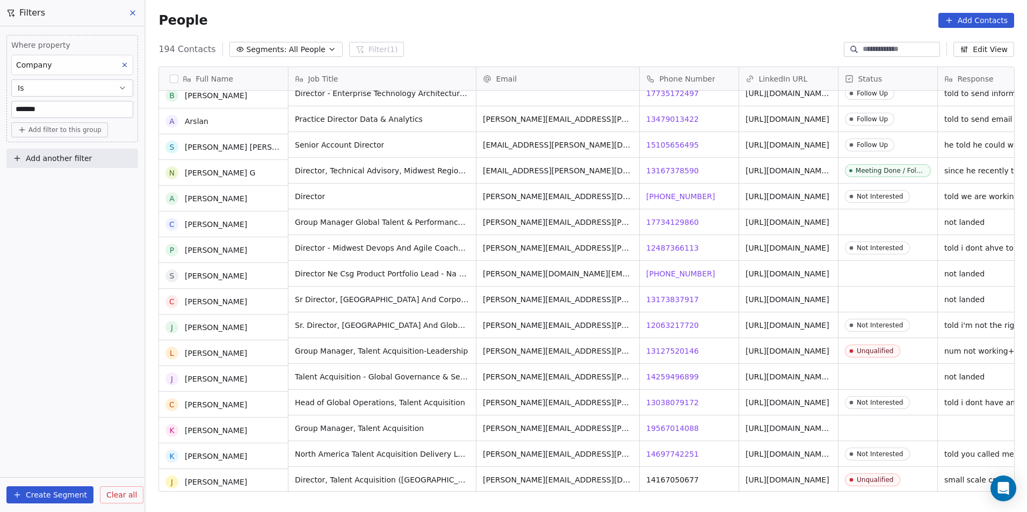
scroll to position [4601, 0]
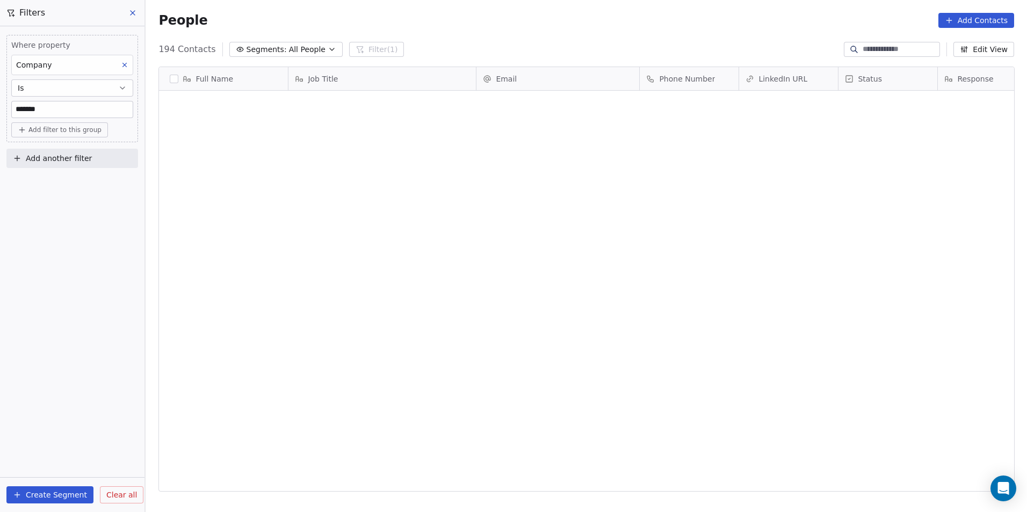
scroll to position [443, 874]
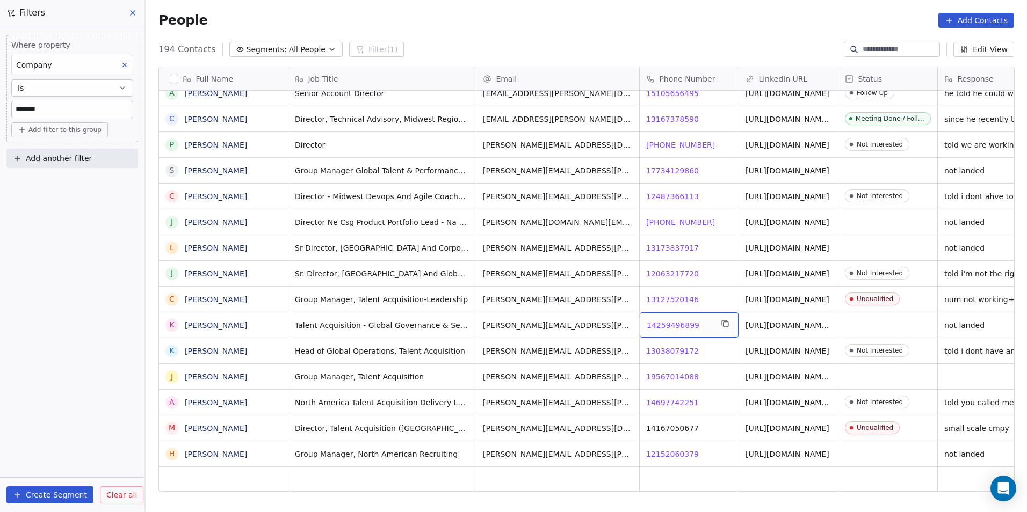
click at [680, 320] on span "14259496899" at bounding box center [673, 325] width 53 height 11
click at [666, 243] on span "13173837917" at bounding box center [673, 248] width 53 height 11
click at [700, 210] on html "DS Technologies Inc Contacts People Marketing Workflows Campaigns Sales Pipelin…" at bounding box center [513, 256] width 1027 height 512
click at [676, 217] on span "[PHONE_NUMBER]" at bounding box center [681, 222] width 69 height 11
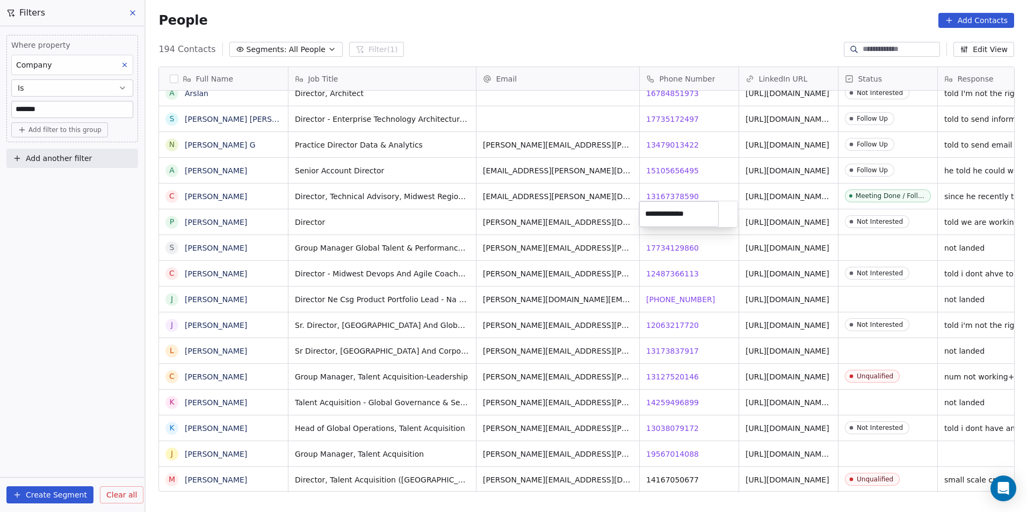
click at [685, 160] on html "DS Technologies Inc Contacts People Marketing Workflows Campaigns Sales Pipelin…" at bounding box center [513, 256] width 1027 height 512
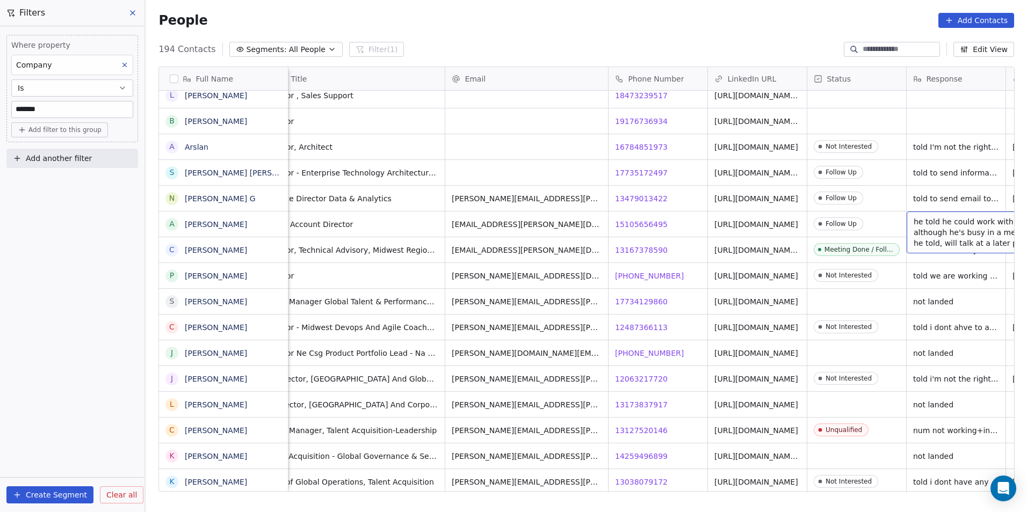
scroll to position [8, 131]
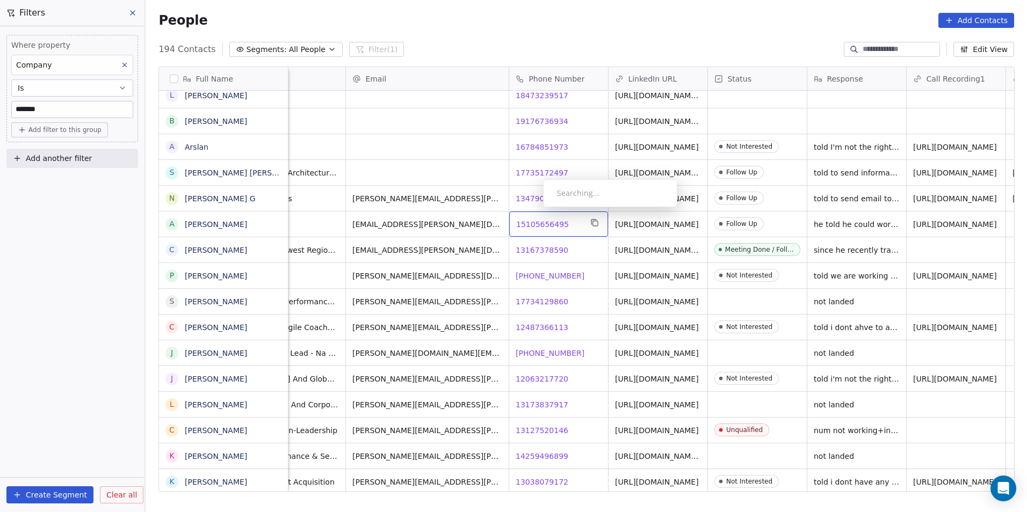
click at [535, 219] on span "15105656495" at bounding box center [542, 224] width 53 height 11
click at [670, 218] on html "DS Technologies Inc Contacts People Marketing Workflows Campaigns Sales Pipelin…" at bounding box center [513, 256] width 1027 height 512
click at [670, 220] on link "[URL][DOMAIN_NAME]" at bounding box center [658, 224] width 84 height 9
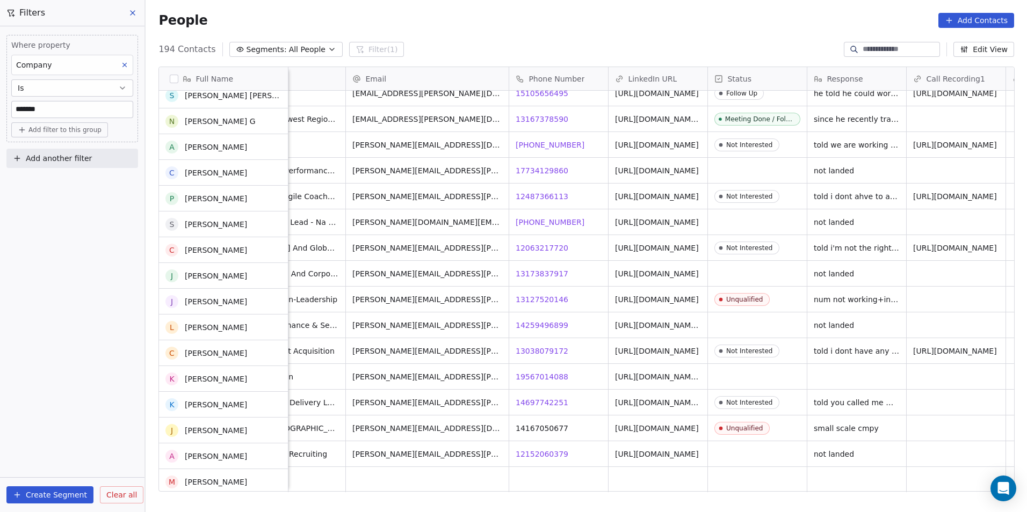
scroll to position [4601, 0]
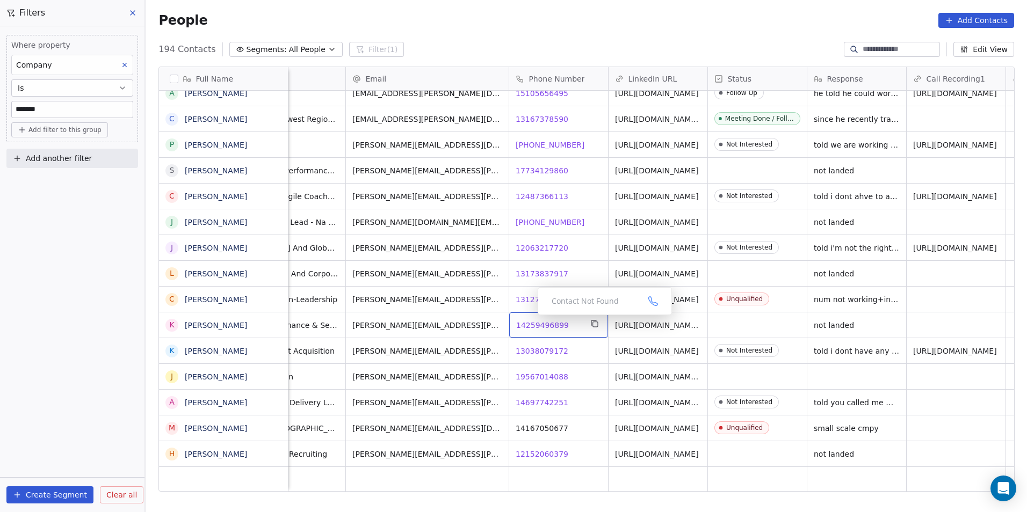
click at [529, 320] on span "14259496899" at bounding box center [542, 325] width 53 height 11
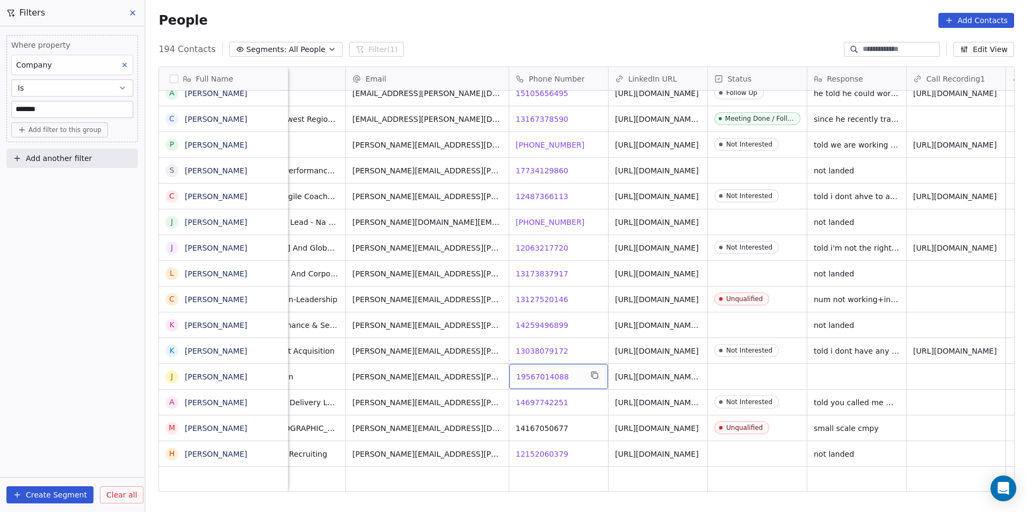
click at [531, 372] on span "19567014088" at bounding box center [542, 377] width 53 height 11
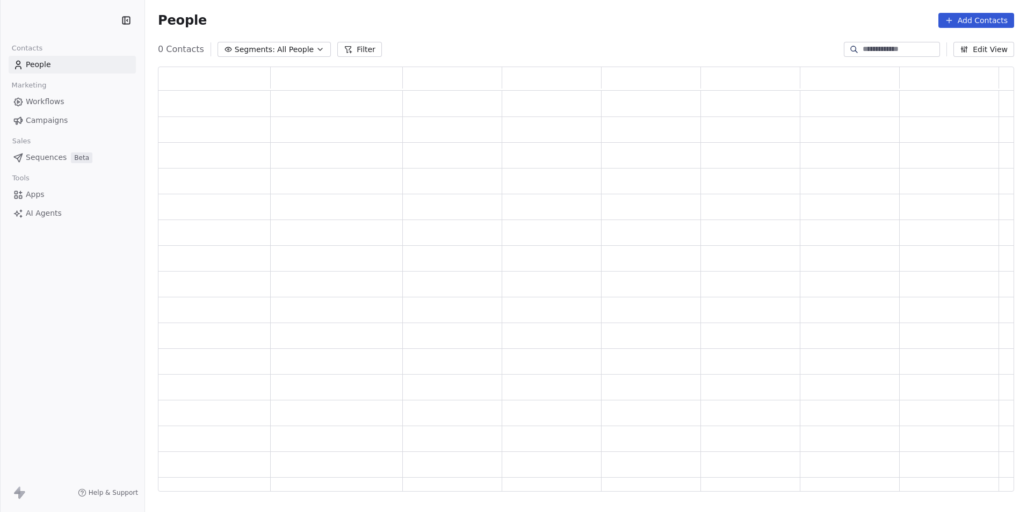
click at [900, 49] on input at bounding box center [900, 49] width 75 height 11
type input "**********"
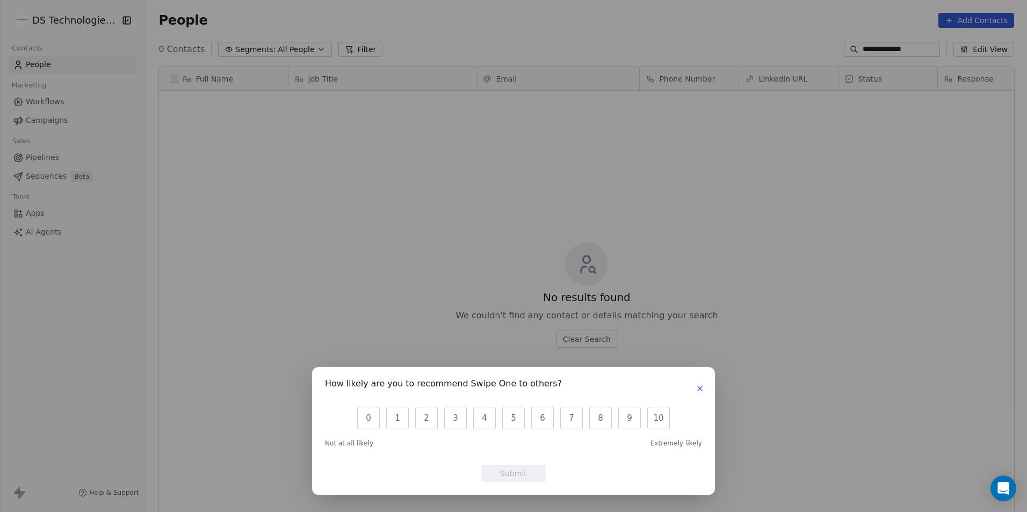
scroll to position [443, 874]
click at [911, 71] on div "How likely are you to recommend Swipe One to others? 0 1 2 3 4 5 6 7 8 9 10 Not…" at bounding box center [513, 256] width 1027 height 512
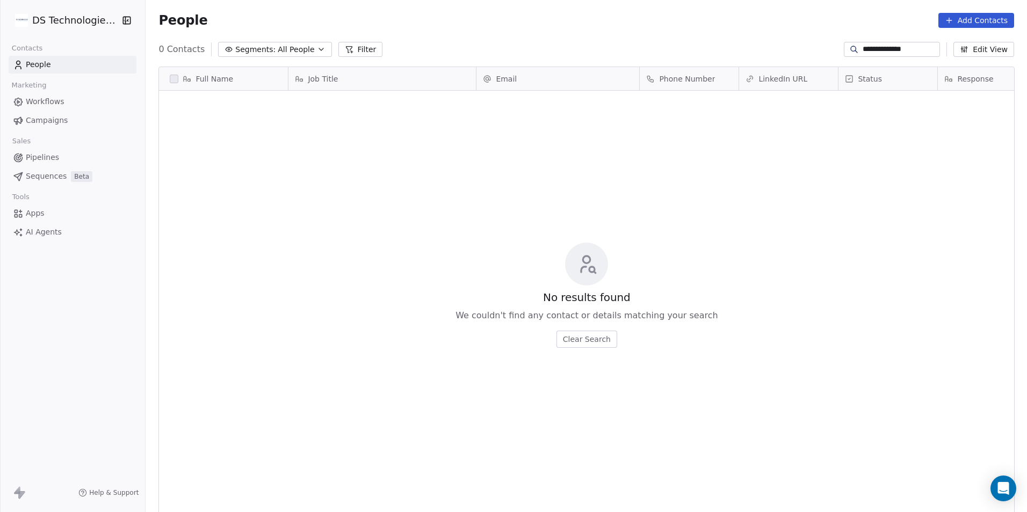
click at [910, 52] on input "**********" at bounding box center [900, 49] width 75 height 11
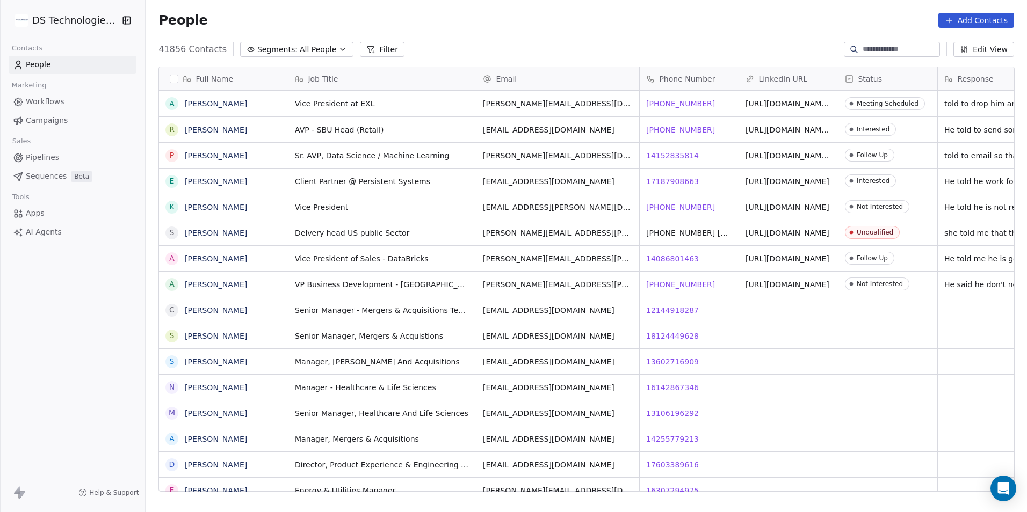
click at [369, 51] on button "Filter" at bounding box center [382, 49] width 45 height 15
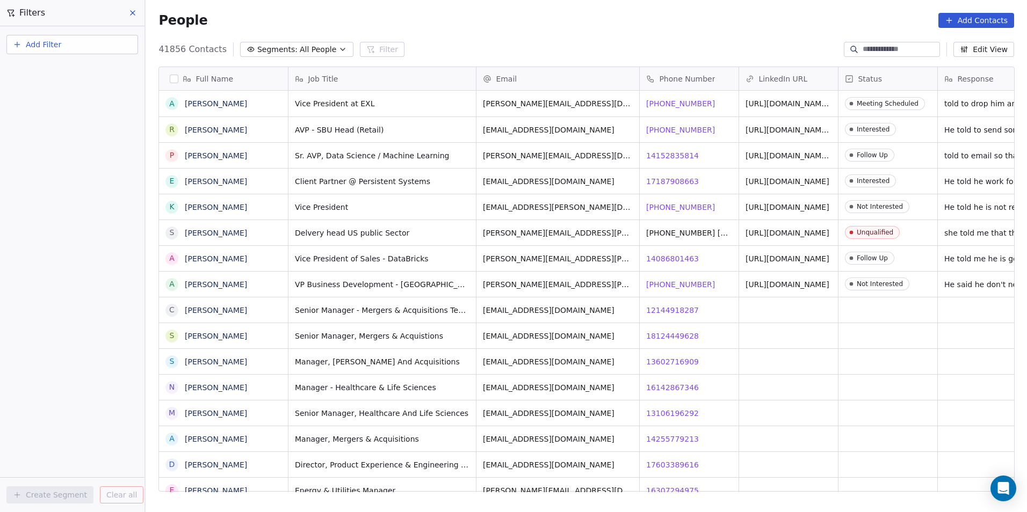
click at [86, 47] on button "Add Filter" at bounding box center [72, 44] width 132 height 19
click at [92, 68] on div "Contact properties" at bounding box center [72, 69] width 109 height 11
type input "****"
click at [53, 102] on div "Company" at bounding box center [72, 108] width 122 height 17
click at [45, 215] on div "Is Is not Contains Does not contain Has any value Is not specified" at bounding box center [72, 157] width 122 height 117
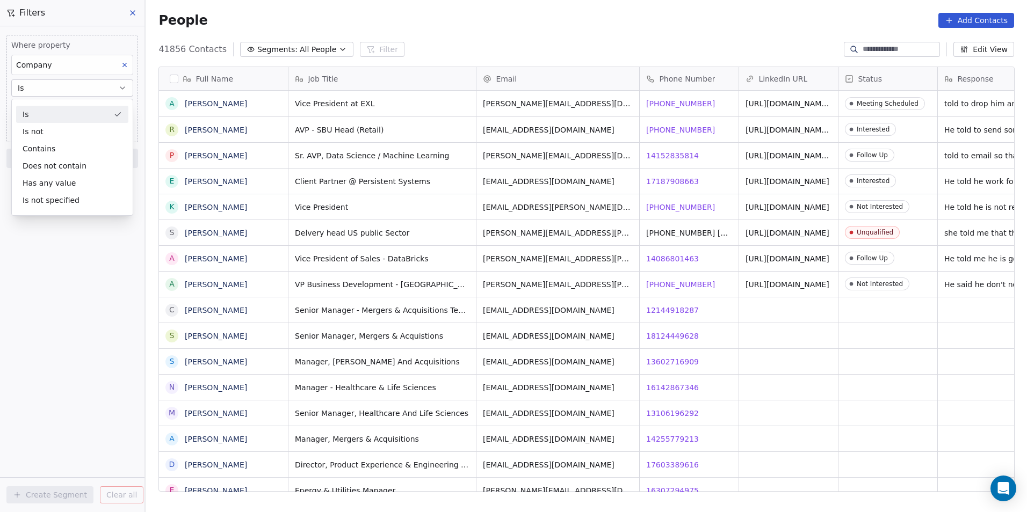
click at [126, 63] on icon at bounding box center [125, 65] width 8 height 8
click at [78, 45] on button "Add Filter" at bounding box center [72, 44] width 132 height 19
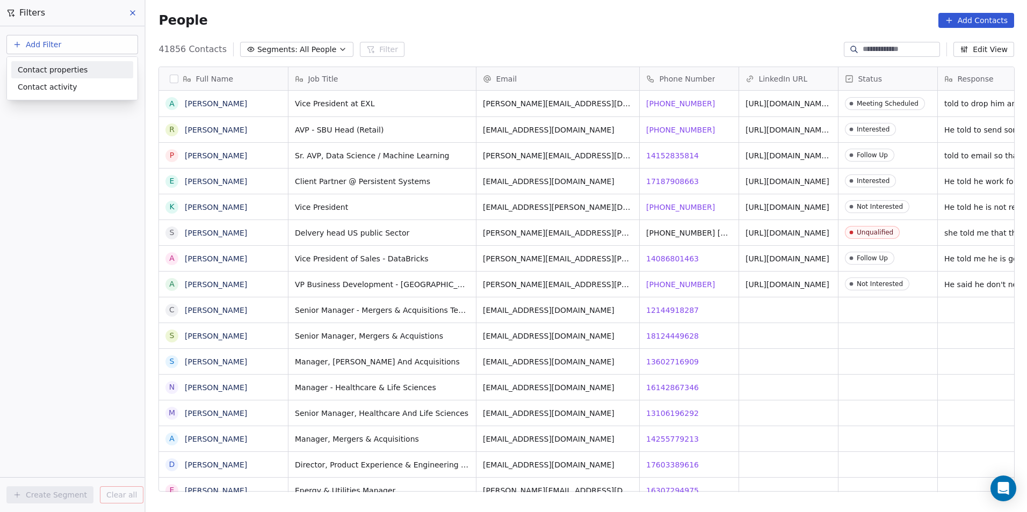
click at [68, 73] on span "Contact properties" at bounding box center [53, 69] width 70 height 11
type input "****"
click at [48, 105] on span "Phone Number" at bounding box center [46, 108] width 56 height 11
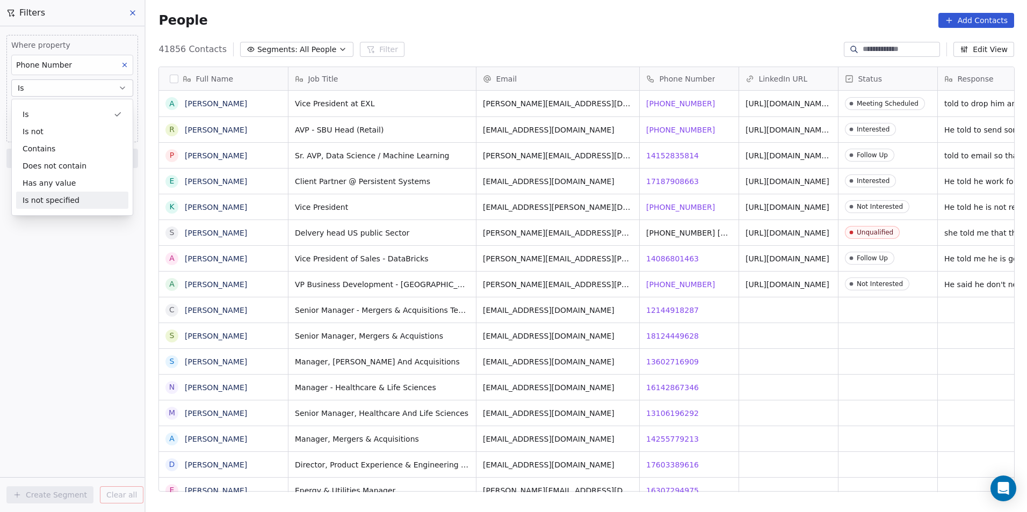
click at [24, 249] on div "Where property Phone Number Is Add Phone Number Add filter to this group Add an…" at bounding box center [72, 269] width 145 height 486
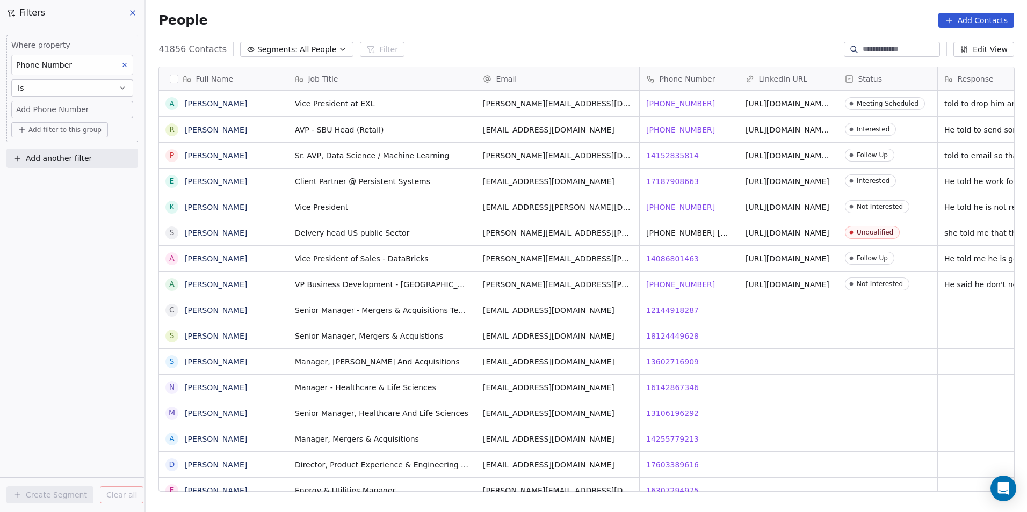
click at [69, 107] on span "Add Phone Number" at bounding box center [52, 109] width 73 height 11
type input "**********"
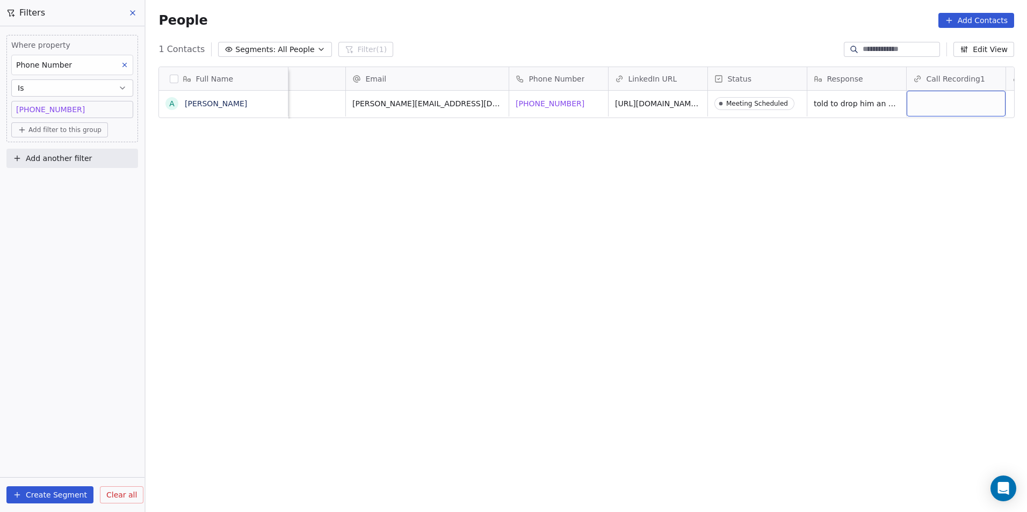
scroll to position [0, 230]
